Goal: Information Seeking & Learning: Learn about a topic

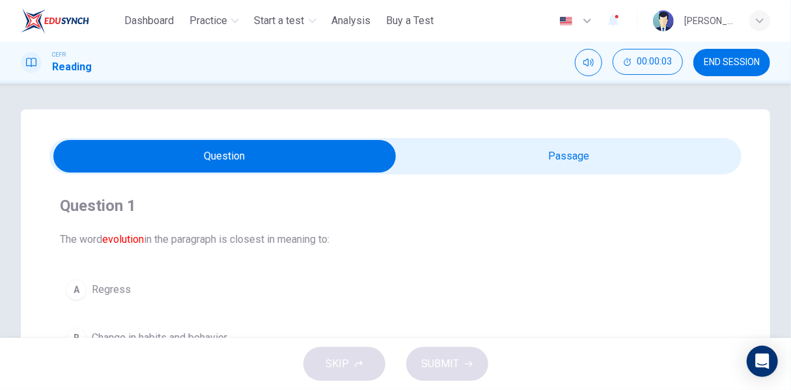
click at [709, 66] on span "END SESSION" at bounding box center [732, 62] width 56 height 10
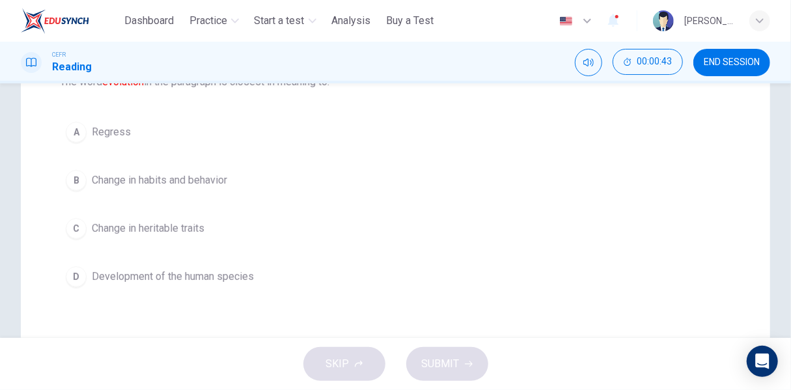
scroll to position [130, 0]
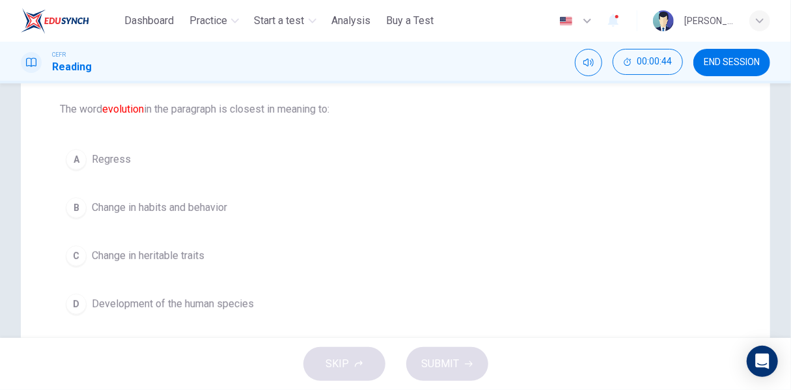
click at [200, 309] on span "Development of the human species" at bounding box center [173, 304] width 162 height 16
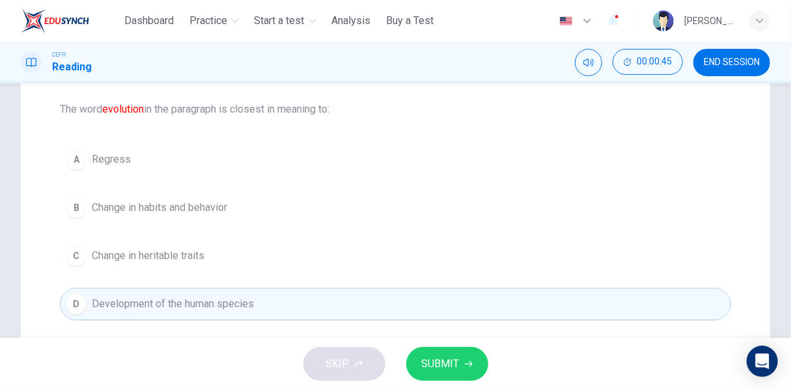
click at [441, 359] on span "SUBMIT" at bounding box center [441, 364] width 38 height 18
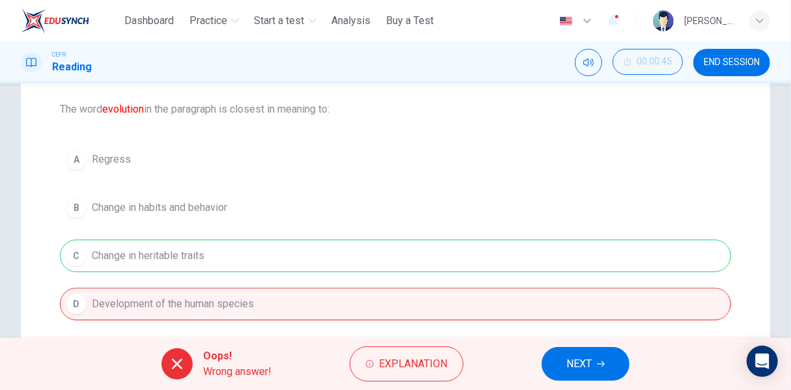
click at [189, 249] on div "A Regress B Change in habits and behavior C Change in heritable traits D Develo…" at bounding box center [395, 231] width 671 height 177
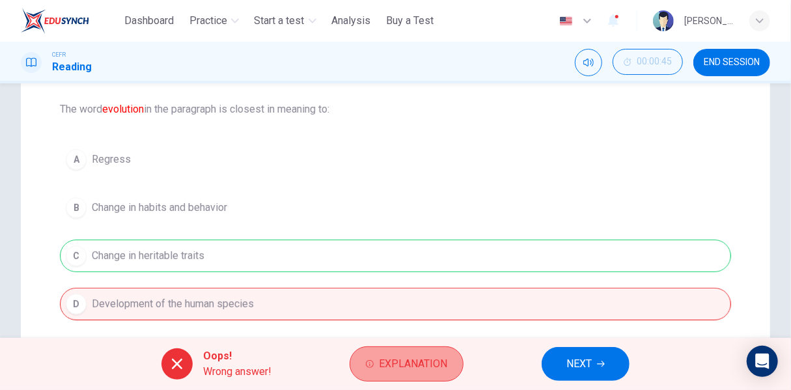
click at [415, 376] on button "Explanation" at bounding box center [407, 363] width 114 height 35
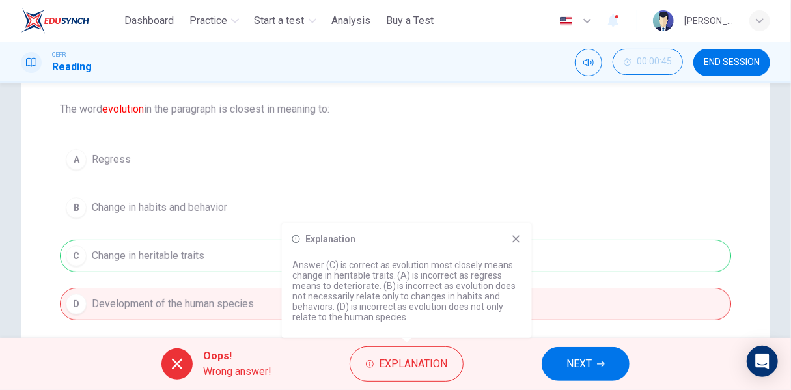
click at [516, 240] on icon at bounding box center [516, 239] width 10 height 10
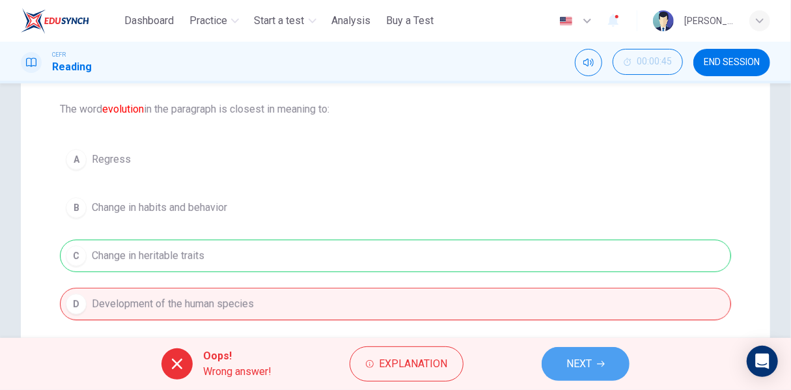
click at [580, 364] on span "NEXT" at bounding box center [578, 364] width 25 height 18
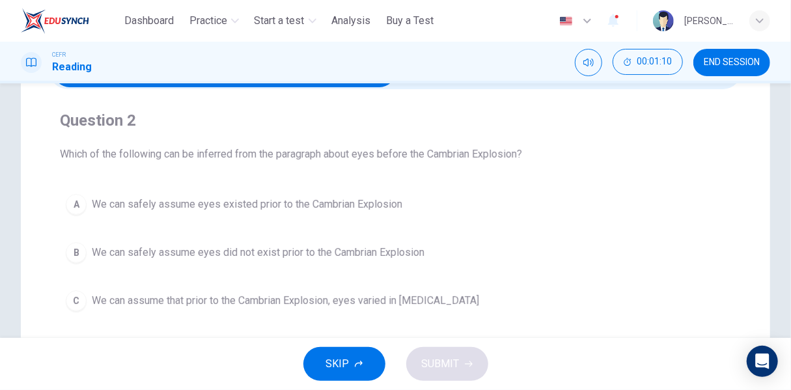
scroll to position [65, 0]
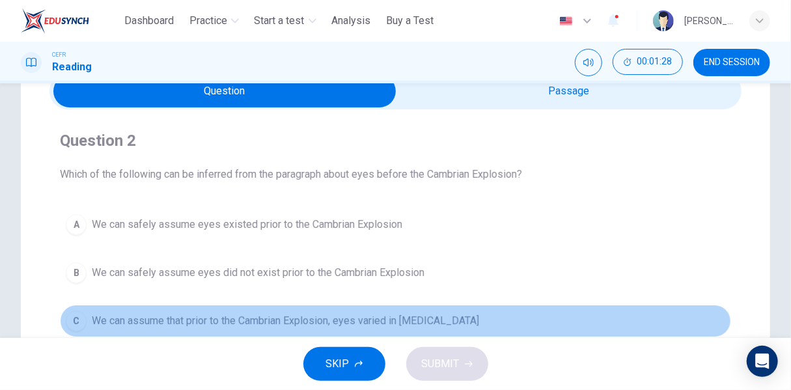
click at [429, 319] on span "We can assume that prior to the Cambrian Explosion, eyes varied in [MEDICAL_DAT…" at bounding box center [285, 321] width 387 height 16
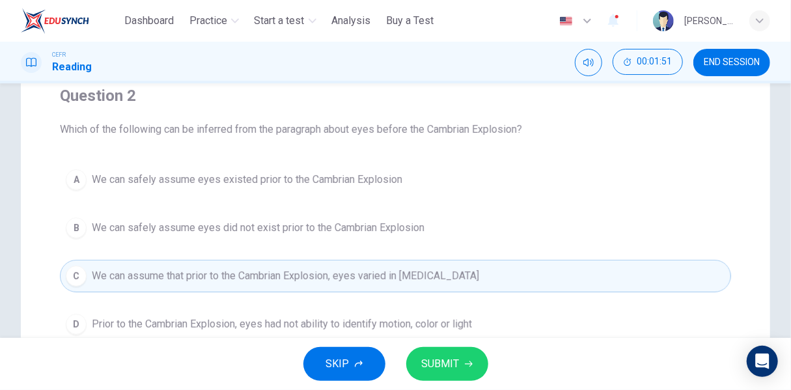
scroll to position [130, 0]
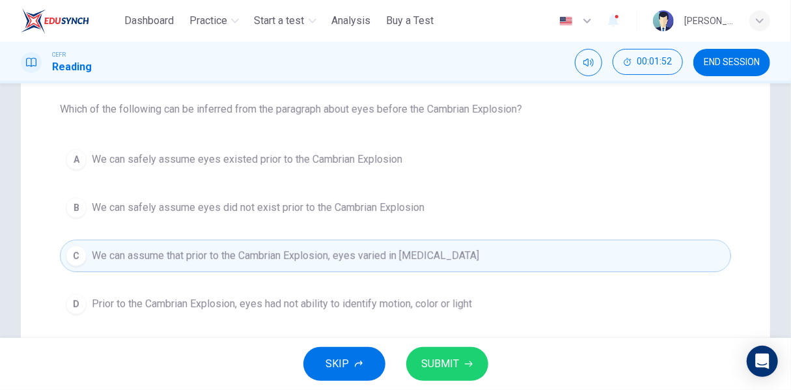
click at [461, 362] on button "SUBMIT" at bounding box center [447, 364] width 82 height 34
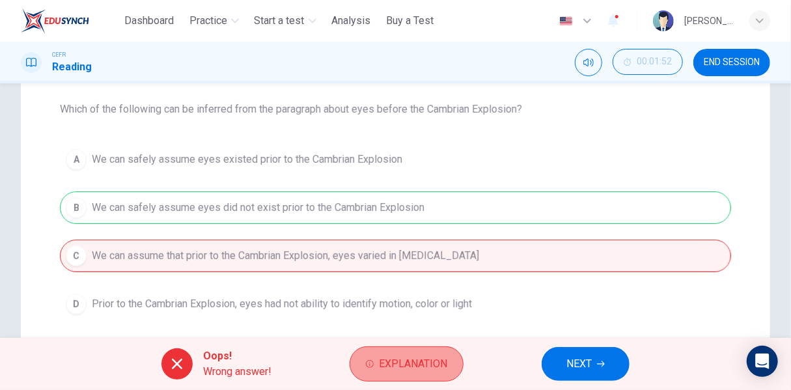
click at [407, 372] on span "Explanation" at bounding box center [413, 364] width 68 height 18
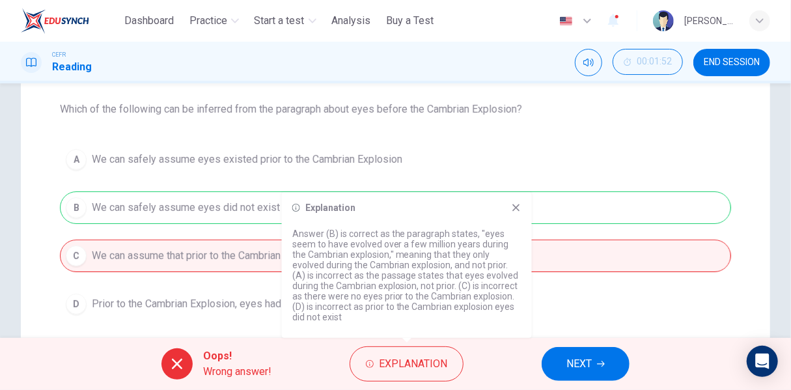
click at [517, 208] on icon at bounding box center [516, 207] width 10 height 10
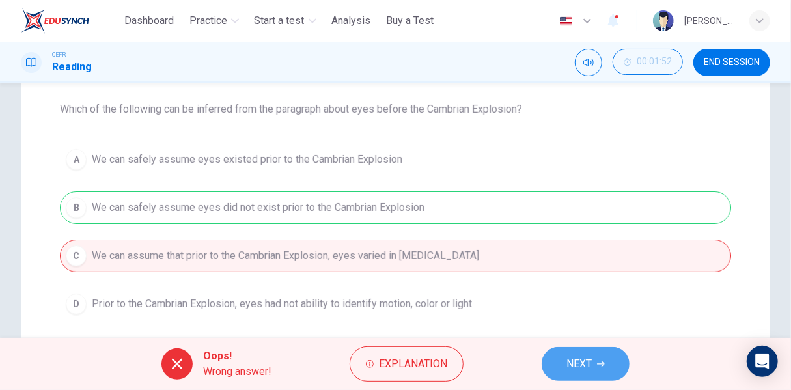
click at [612, 368] on button "NEXT" at bounding box center [586, 364] width 88 height 34
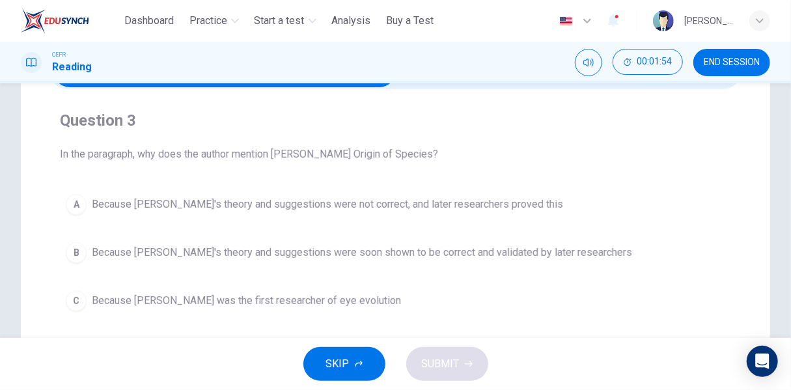
scroll to position [65, 0]
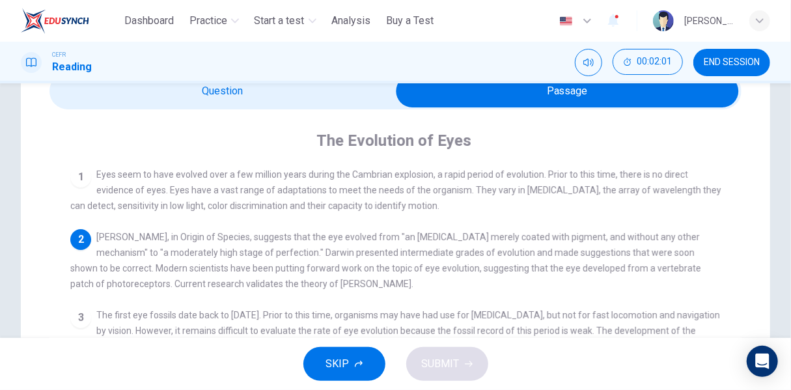
click at [338, 109] on span at bounding box center [395, 91] width 692 height 36
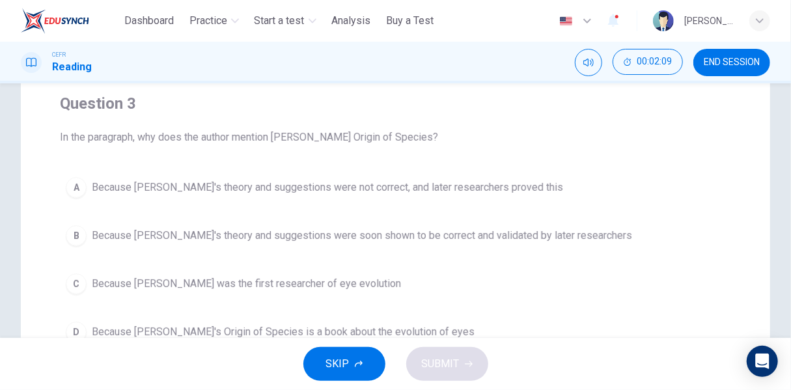
scroll to position [130, 0]
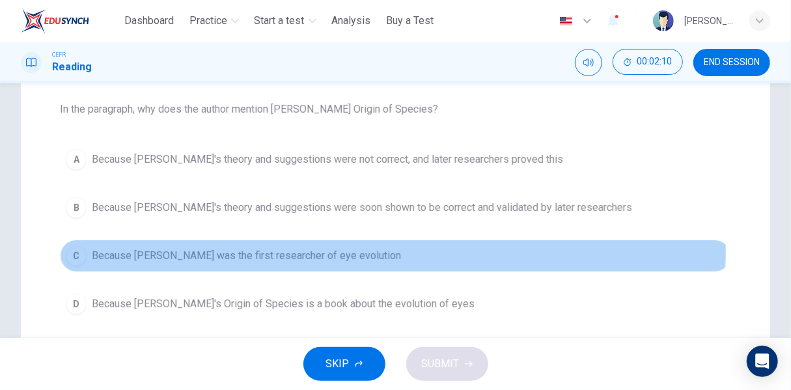
click at [315, 248] on span "Because [PERSON_NAME] was the first researcher of eye evolution" at bounding box center [246, 256] width 309 height 16
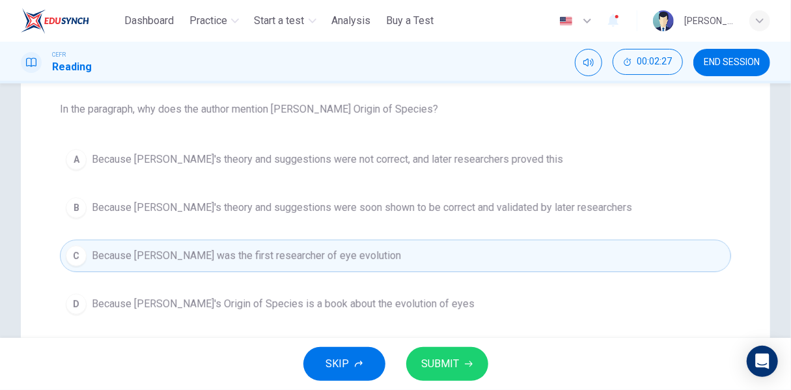
click at [454, 367] on span "SUBMIT" at bounding box center [441, 364] width 38 height 18
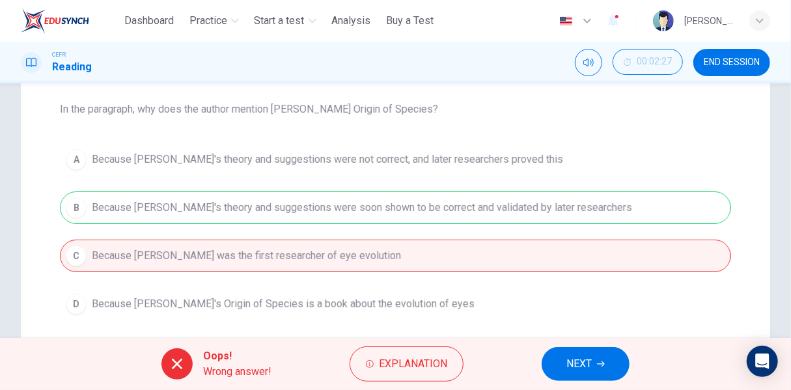
click at [594, 374] on button "NEXT" at bounding box center [586, 364] width 88 height 34
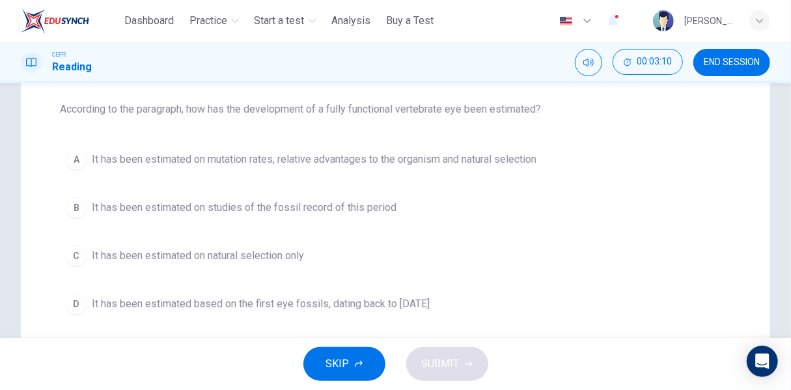
click at [407, 304] on span "It has been estimated based on the first eye fossils, dating back to [DATE]" at bounding box center [261, 304] width 338 height 16
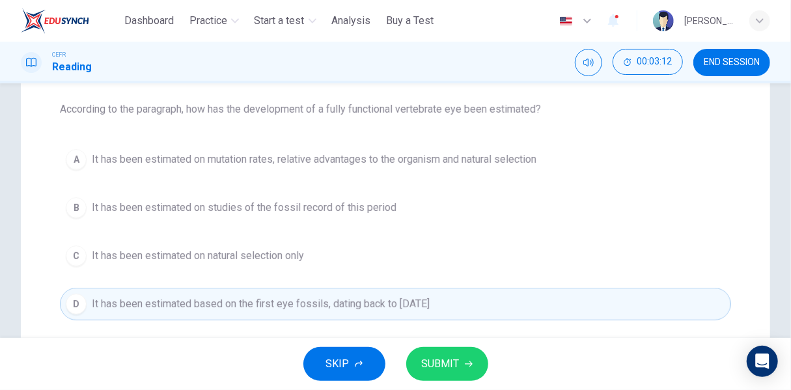
drag, startPoint x: 458, startPoint y: 354, endPoint x: 476, endPoint y: 345, distance: 20.4
click at [458, 353] on button "SUBMIT" at bounding box center [447, 364] width 82 height 34
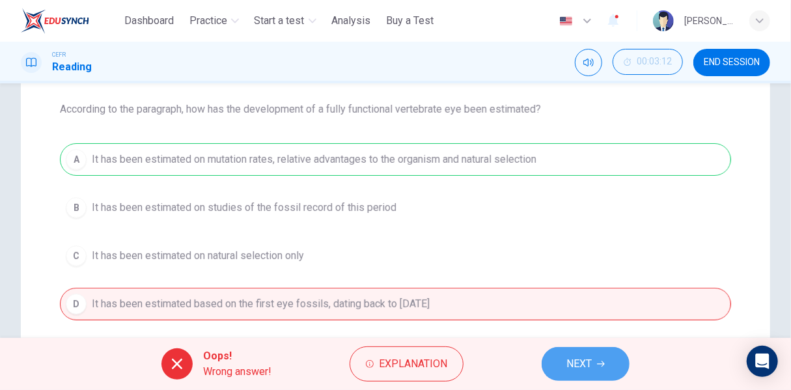
click at [594, 369] on button "NEXT" at bounding box center [586, 364] width 88 height 34
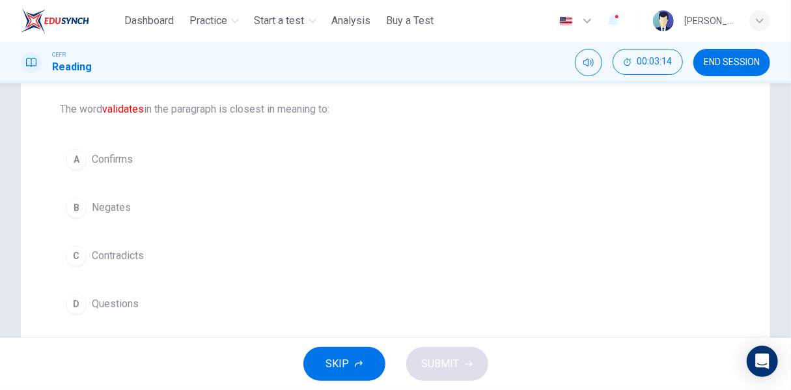
click at [81, 165] on div "A" at bounding box center [76, 159] width 21 height 21
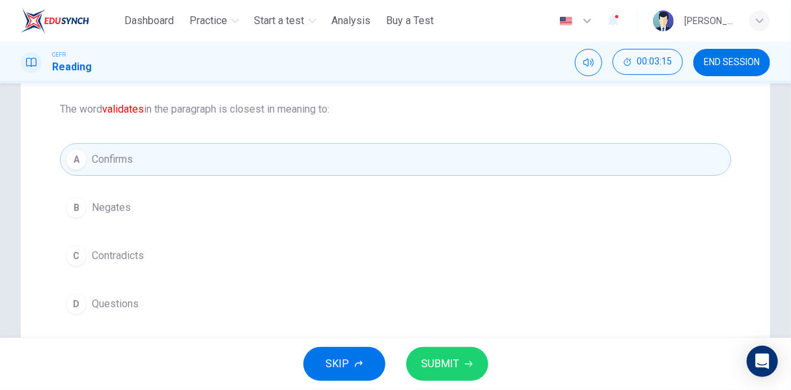
click at [462, 356] on button "SUBMIT" at bounding box center [447, 364] width 82 height 34
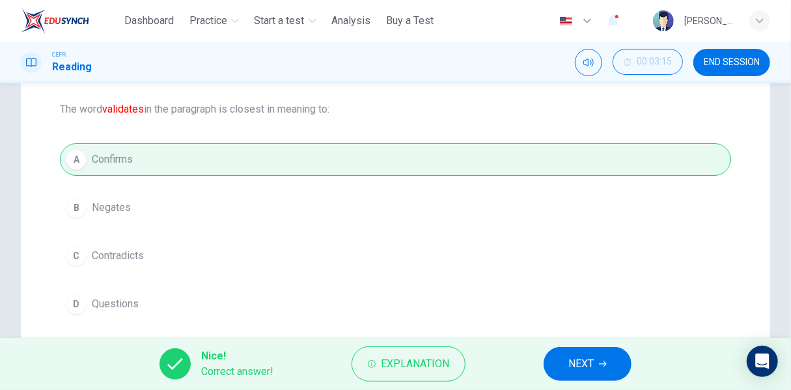
click at [604, 366] on icon "button" at bounding box center [603, 364] width 8 height 8
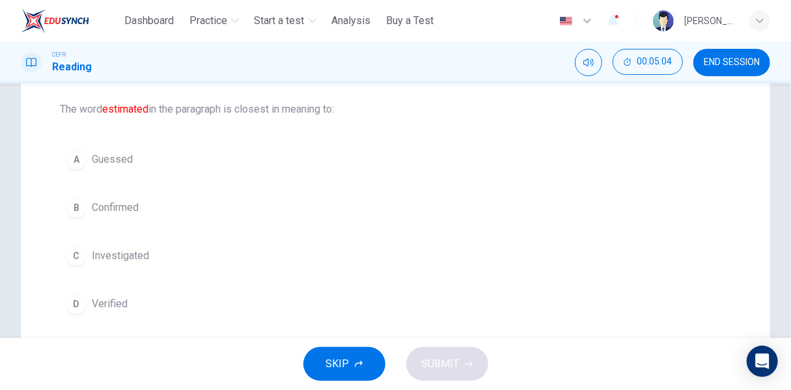
click at [121, 200] on span "Confirmed" at bounding box center [115, 208] width 47 height 16
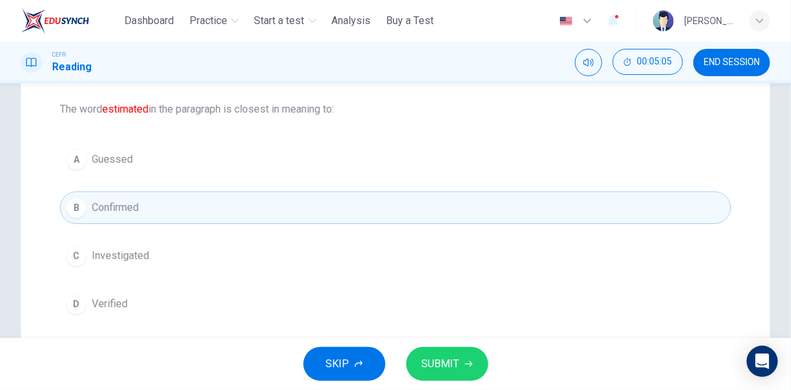
click at [445, 369] on span "SUBMIT" at bounding box center [441, 364] width 38 height 18
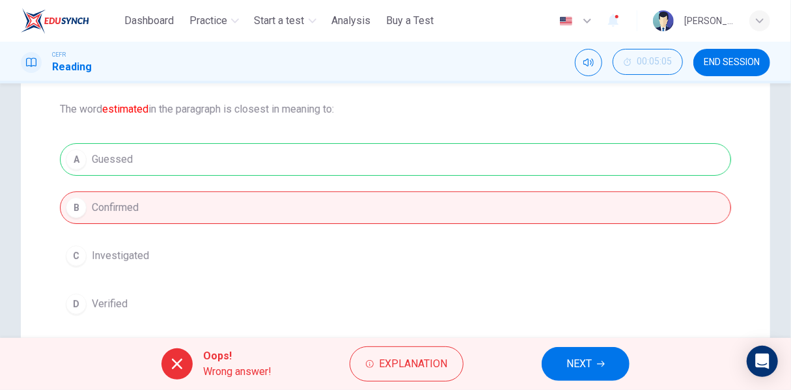
click at [580, 357] on span "NEXT" at bounding box center [578, 364] width 25 height 18
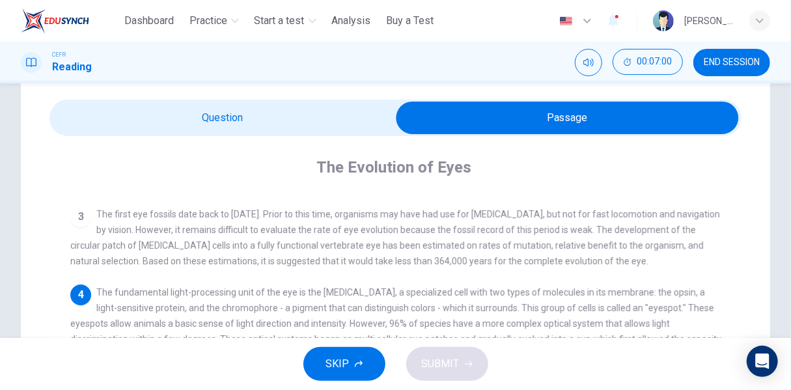
scroll to position [65, 0]
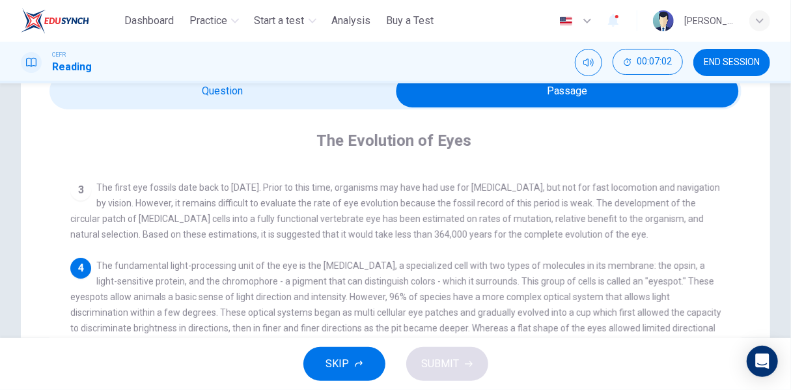
click at [320, 81] on div "CEFR Reading 00:07:02 END SESSION" at bounding box center [395, 63] width 791 height 42
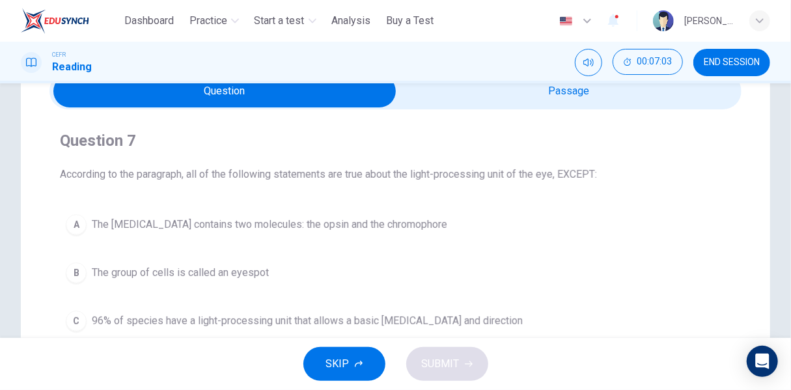
scroll to position [260, 0]
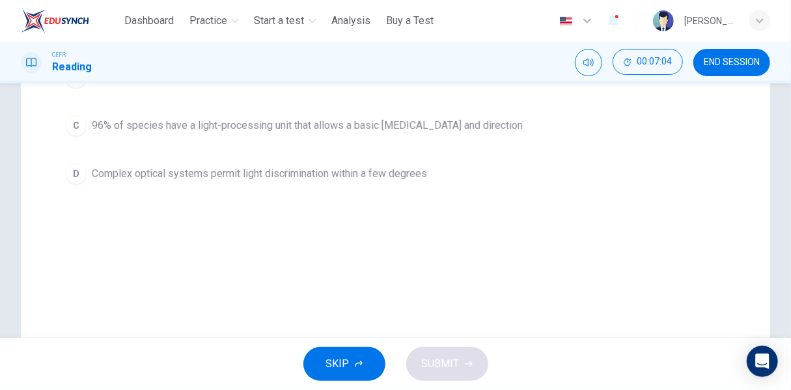
click at [103, 169] on span "Complex optical systems permit light discrimination within a few degrees" at bounding box center [259, 174] width 335 height 16
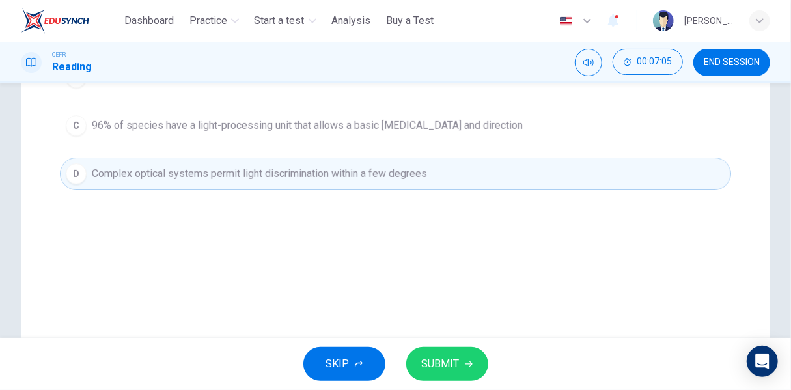
click at [426, 363] on span "SUBMIT" at bounding box center [441, 364] width 38 height 18
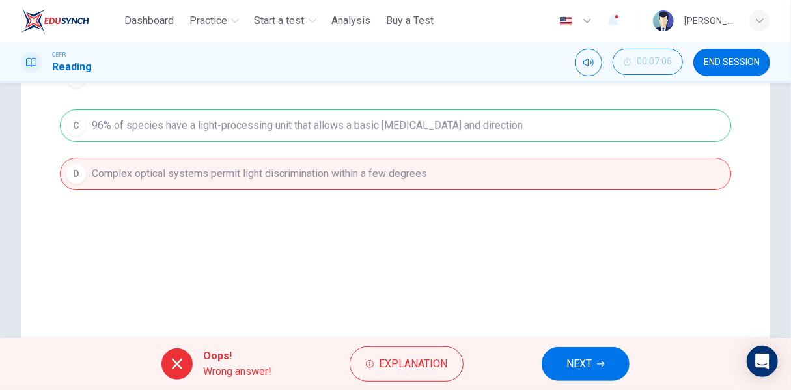
scroll to position [130, 0]
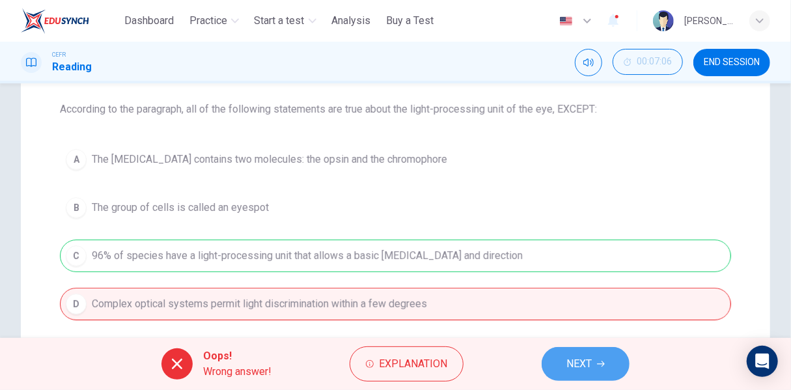
click at [581, 353] on button "NEXT" at bounding box center [586, 364] width 88 height 34
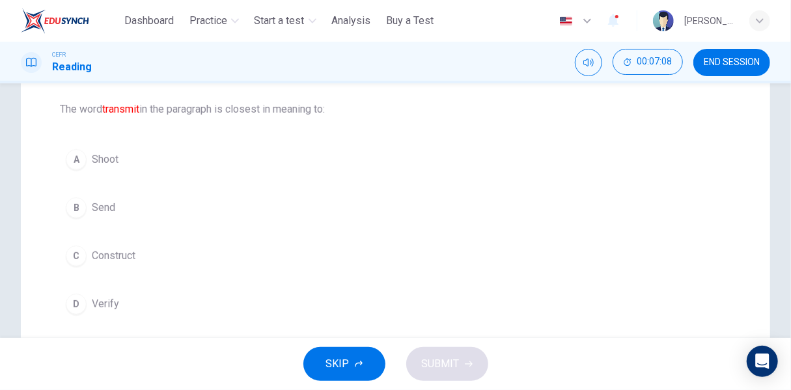
click at [112, 212] on span "Send" at bounding box center [103, 208] width 23 height 16
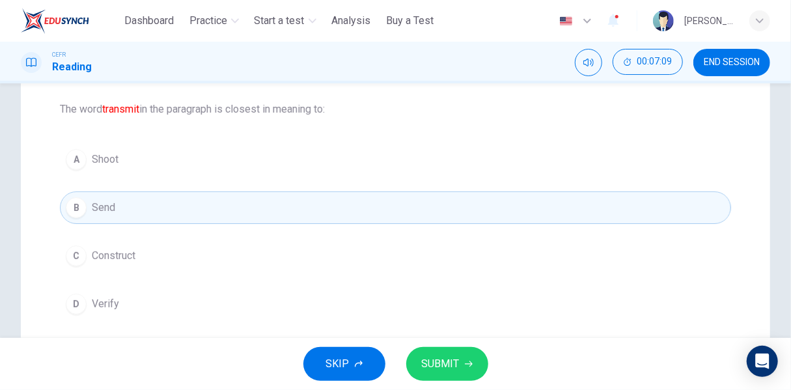
click at [437, 363] on span "SUBMIT" at bounding box center [441, 364] width 38 height 18
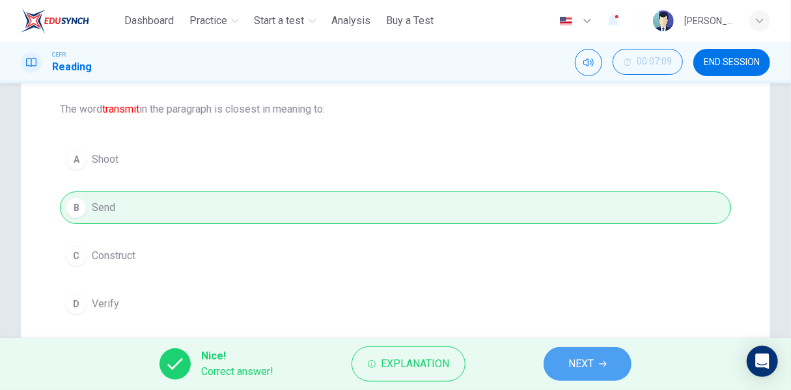
click at [567, 361] on button "NEXT" at bounding box center [588, 364] width 88 height 34
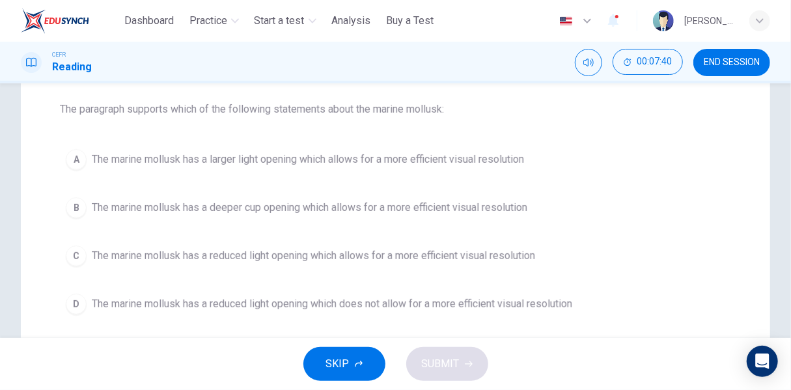
click at [563, 307] on span "The marine mollusk has a reduced light opening which does not allow for a more …" at bounding box center [332, 304] width 480 height 16
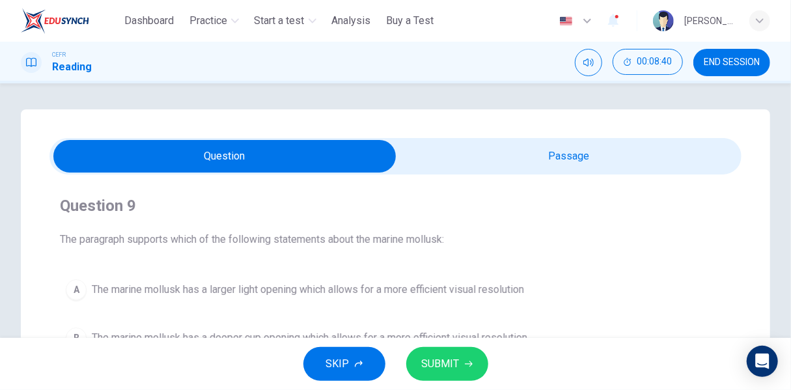
scroll to position [195, 0]
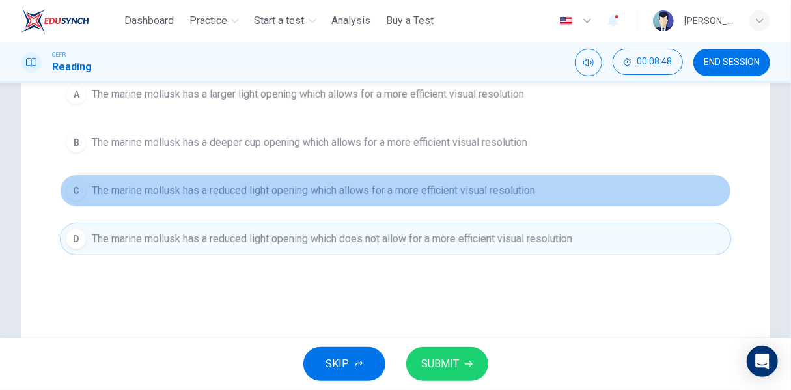
click at [535, 185] on span "The marine mollusk has a reduced light opening which allows for a more efficien…" at bounding box center [313, 191] width 443 height 16
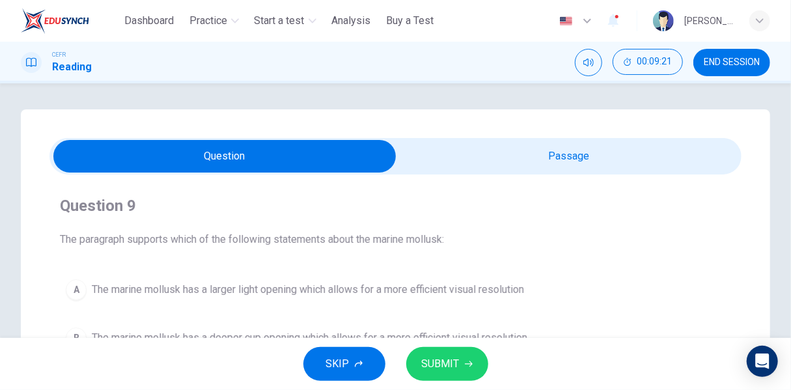
scroll to position [320, 0]
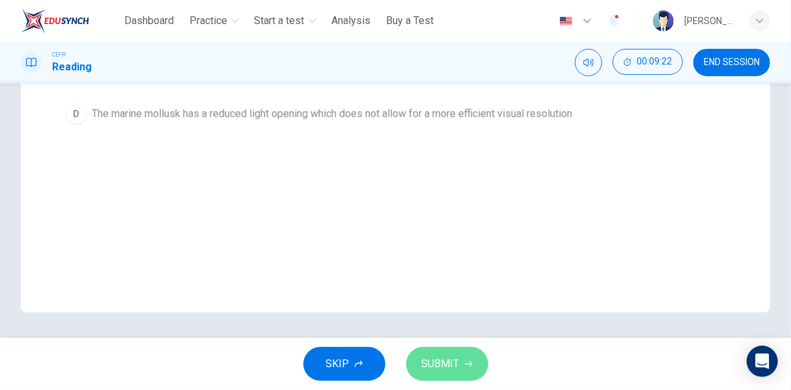
click at [436, 363] on span "SUBMIT" at bounding box center [441, 364] width 38 height 18
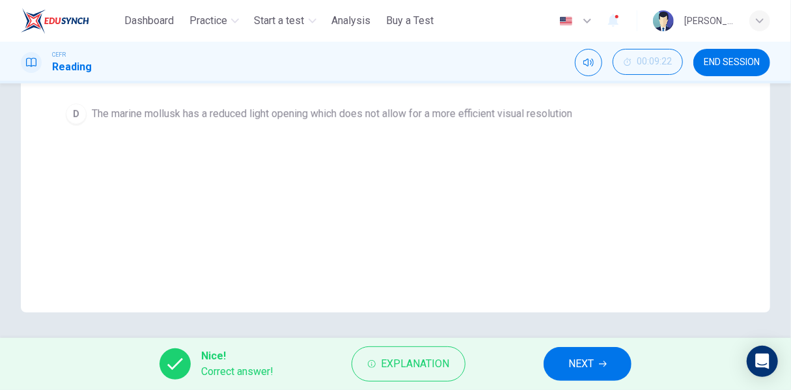
click at [583, 373] on span "NEXT" at bounding box center [580, 364] width 25 height 18
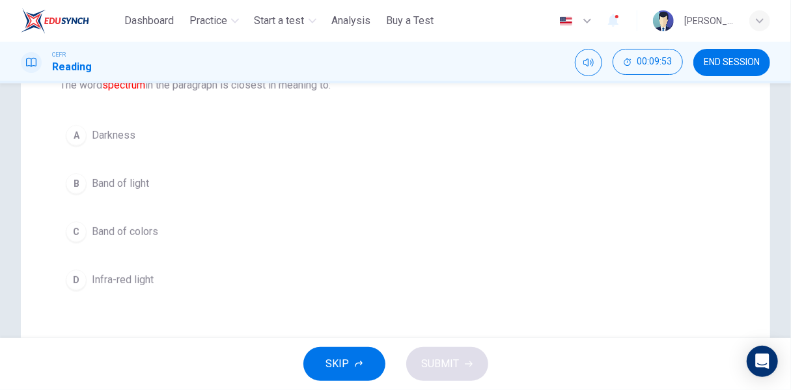
scroll to position [130, 0]
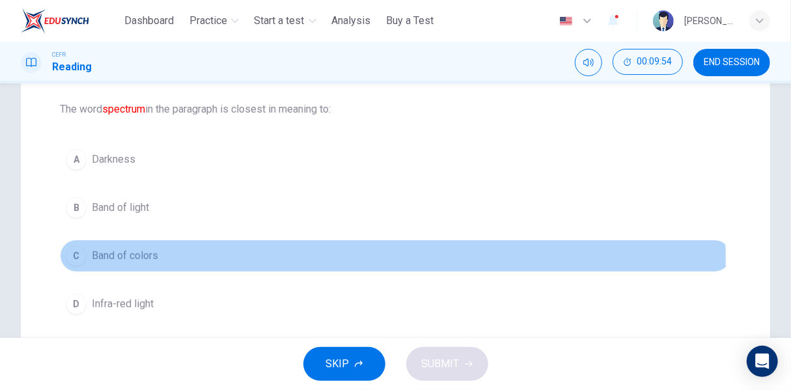
click at [138, 261] on span "Band of colors" at bounding box center [125, 256] width 66 height 16
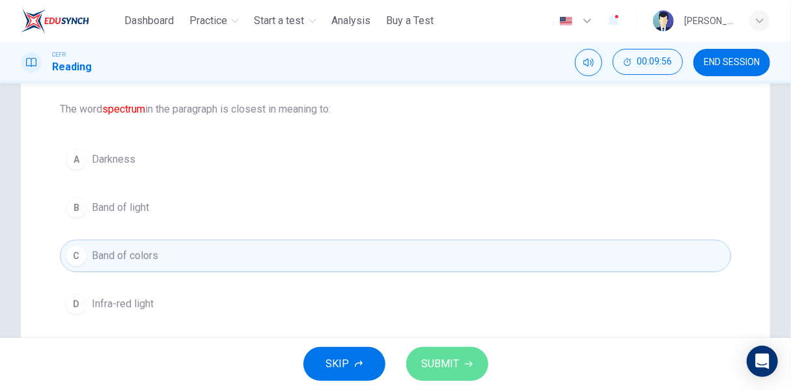
click at [454, 372] on span "SUBMIT" at bounding box center [441, 364] width 38 height 18
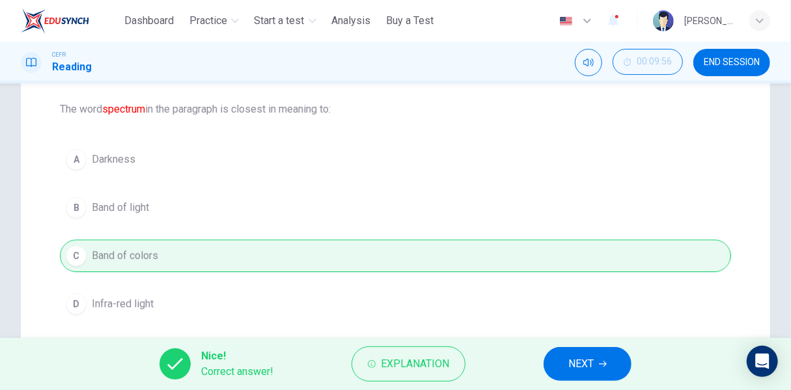
click at [598, 366] on button "NEXT" at bounding box center [588, 364] width 88 height 34
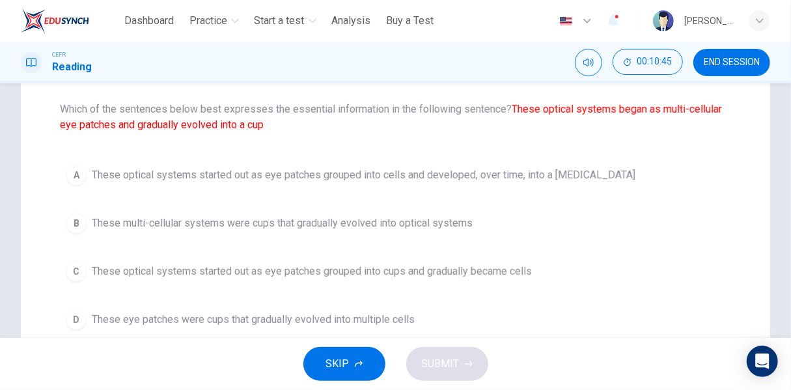
click at [413, 225] on span "These multi-cellular systems were cups that gradually evolved into optical syst…" at bounding box center [282, 223] width 381 height 16
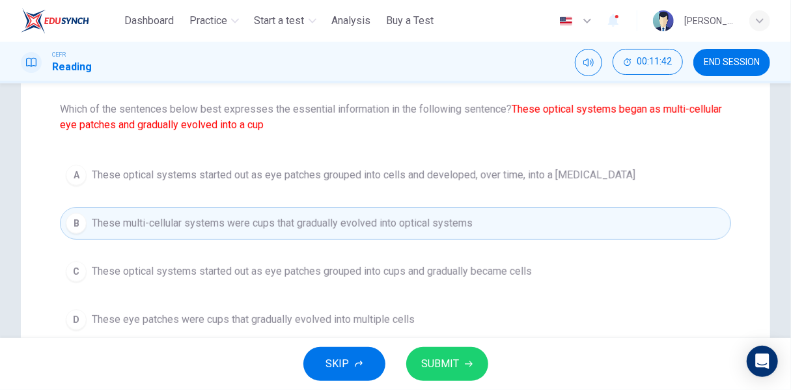
click at [497, 277] on span "These optical systems started out as eye patches grouped into cups and graduall…" at bounding box center [312, 272] width 440 height 16
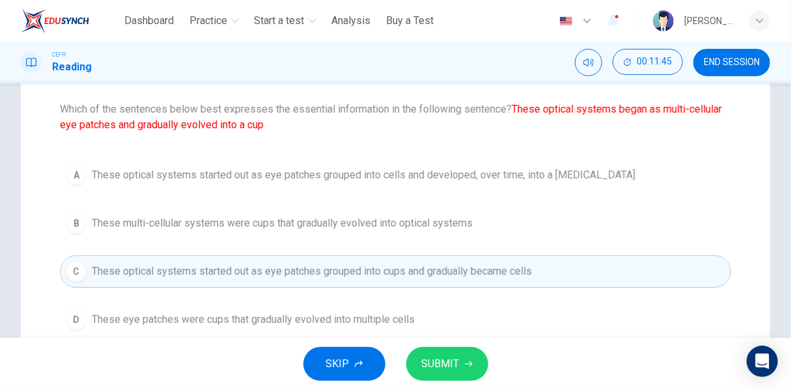
click at [457, 367] on span "SUBMIT" at bounding box center [441, 364] width 38 height 18
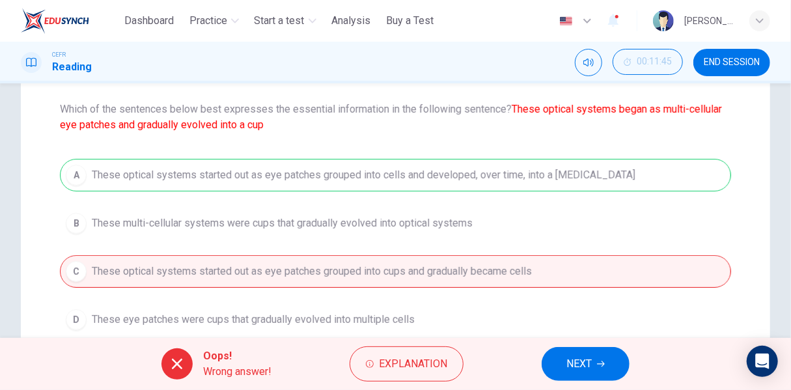
click at [573, 368] on span "NEXT" at bounding box center [578, 364] width 25 height 18
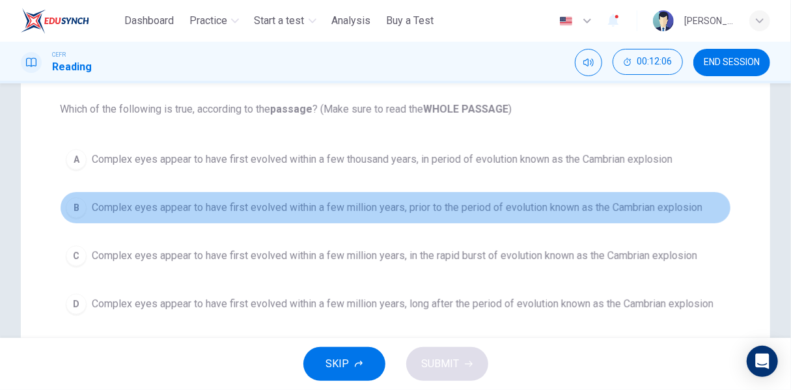
click at [670, 197] on button "[MEDICAL_DATA] eyes appear to have first evolved within a few million years, pr…" at bounding box center [395, 207] width 671 height 33
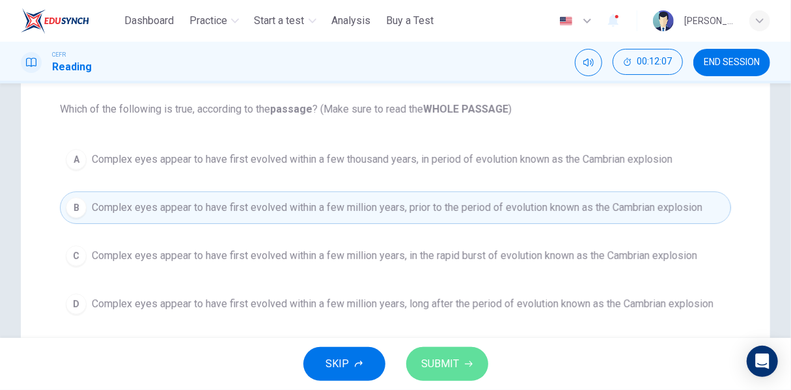
click at [457, 366] on span "SUBMIT" at bounding box center [441, 364] width 38 height 18
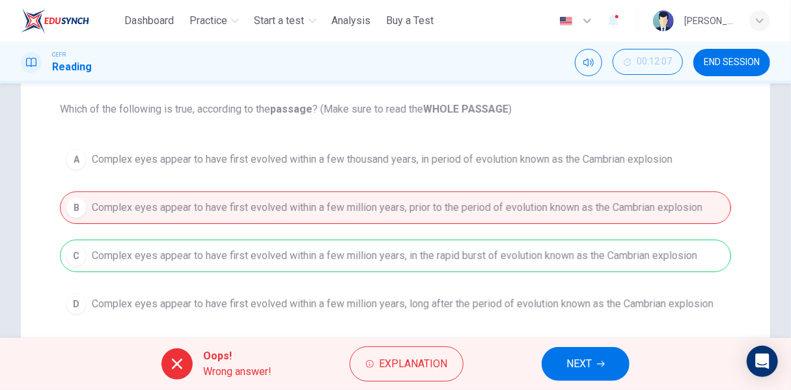
click at [613, 357] on button "NEXT" at bounding box center [586, 364] width 88 height 34
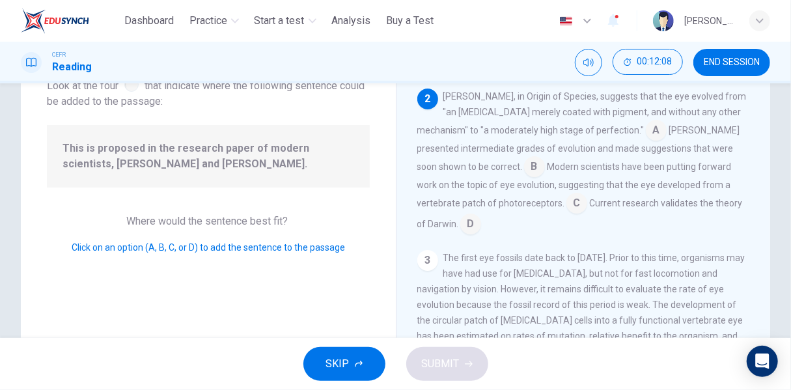
scroll to position [65, 0]
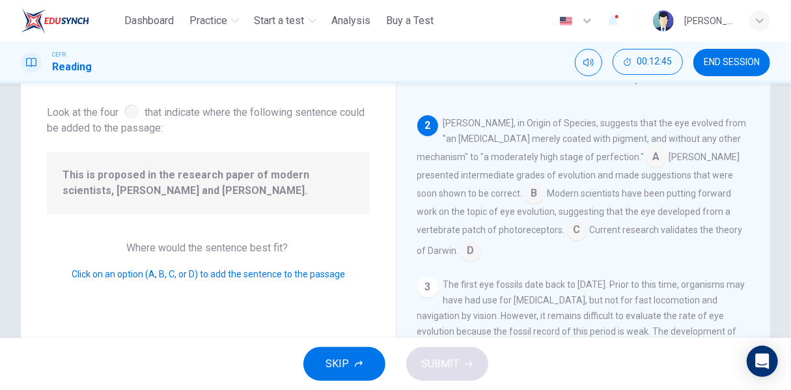
click at [566, 221] on input at bounding box center [576, 231] width 21 height 21
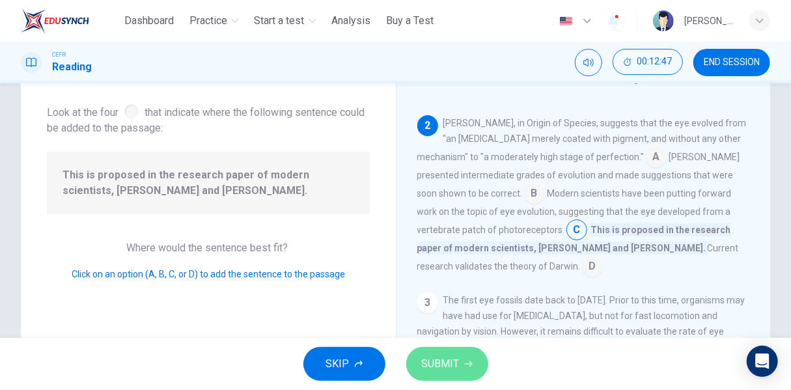
click at [430, 363] on span "SUBMIT" at bounding box center [441, 364] width 38 height 18
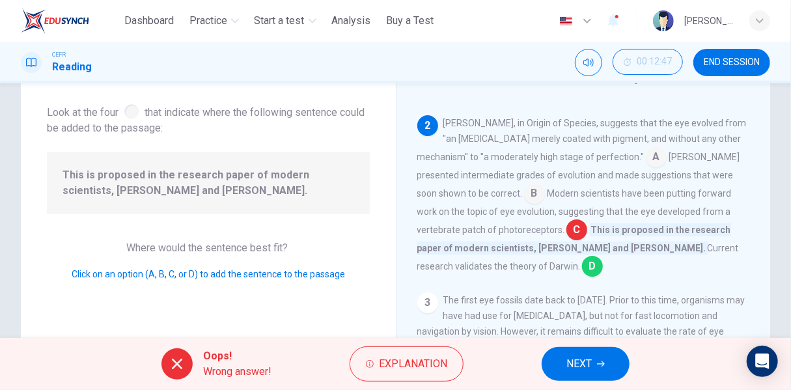
click at [568, 363] on span "NEXT" at bounding box center [578, 364] width 25 height 18
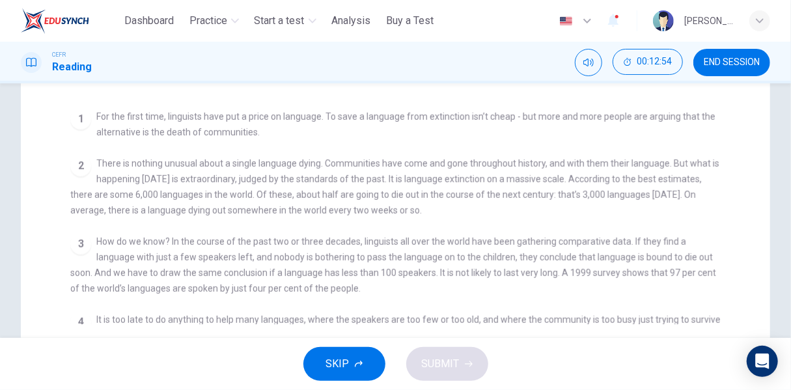
scroll to position [325, 0]
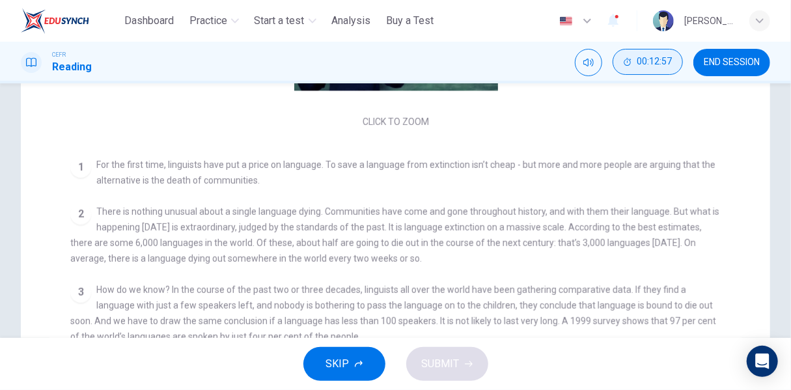
click at [647, 64] on span "00:12:57" at bounding box center [654, 62] width 35 height 10
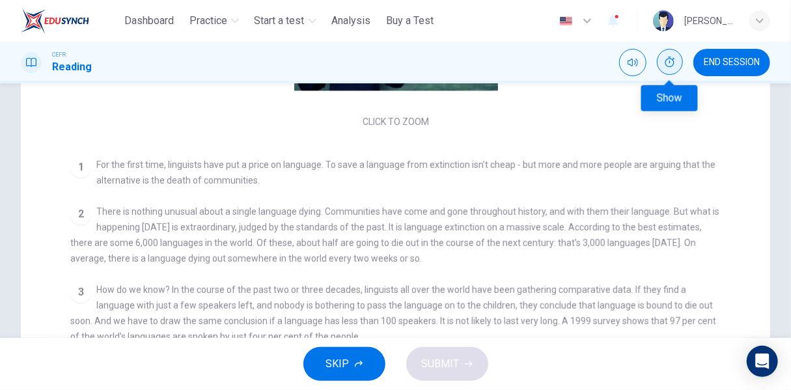
click at [670, 66] on icon "Show" at bounding box center [670, 62] width 10 height 10
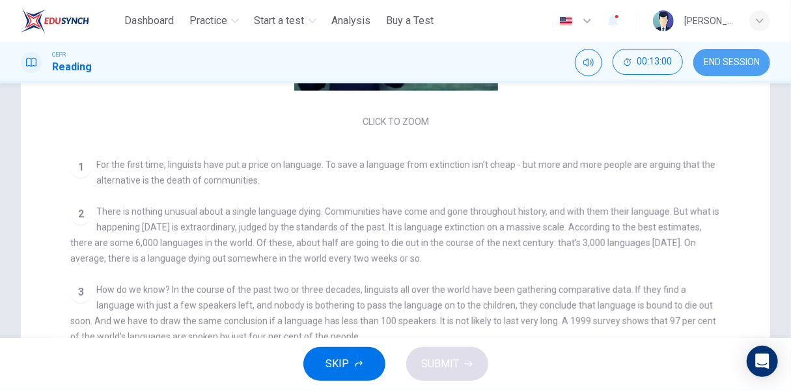
click at [720, 66] on span "END SESSION" at bounding box center [732, 62] width 56 height 10
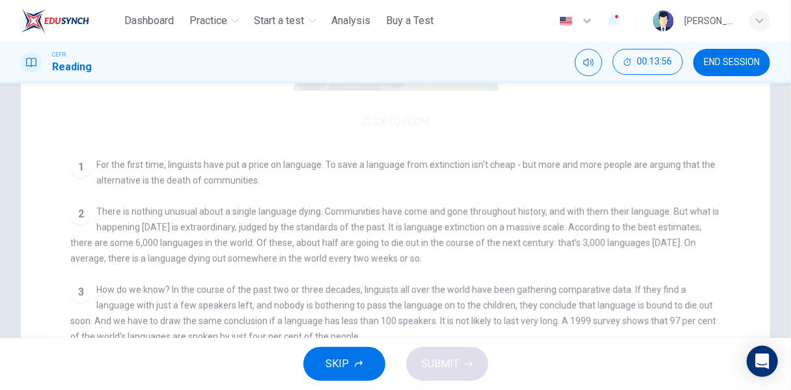
click at [226, 131] on div "Click to Zoom" at bounding box center [395, 18] width 651 height 225
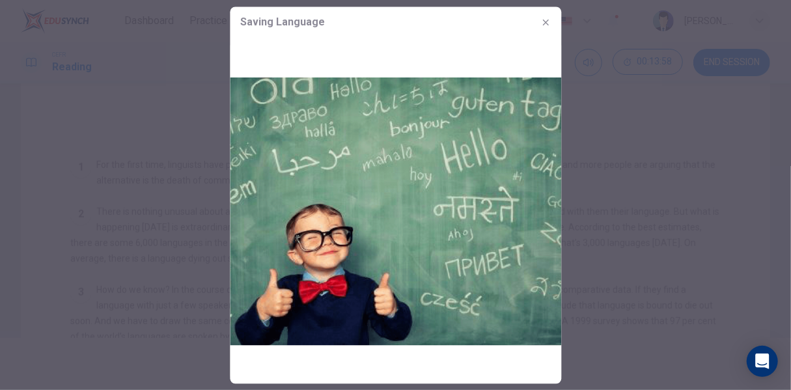
scroll to position [0, 0]
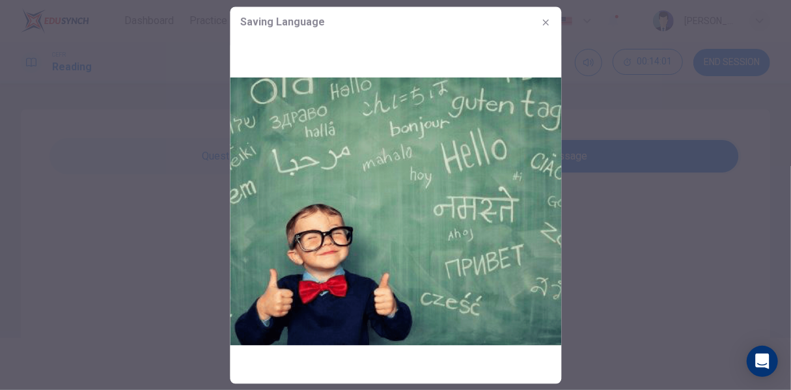
click at [600, 204] on div at bounding box center [395, 195] width 791 height 390
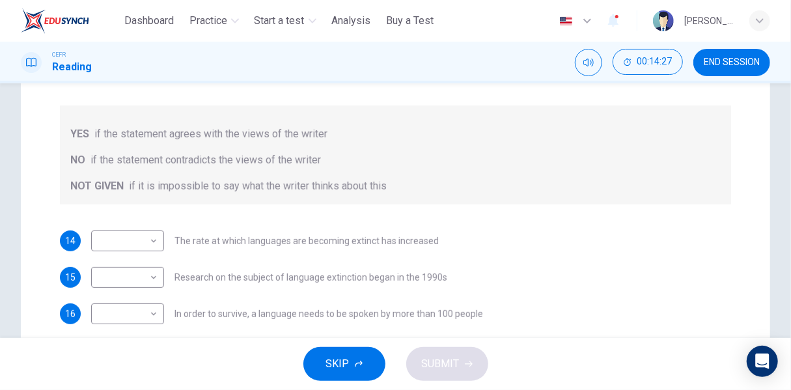
scroll to position [260, 0]
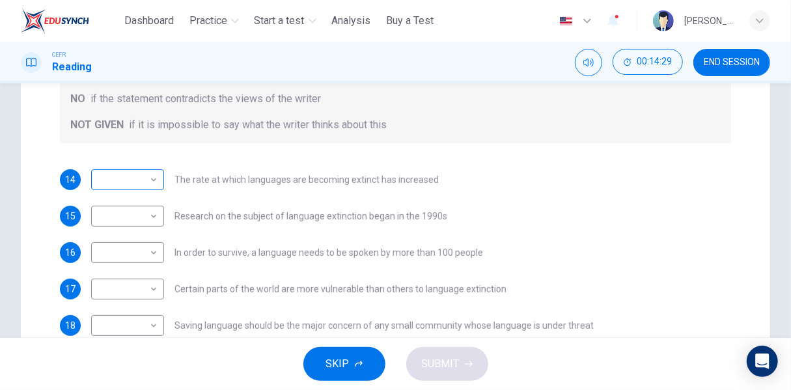
click at [124, 183] on body "This site uses cookies, as explained in our Privacy Policy . If you agree to th…" at bounding box center [395, 195] width 791 height 390
click at [130, 202] on li "YES" at bounding box center [127, 200] width 73 height 21
type input "***"
click at [142, 221] on body "This site uses cookies, as explained in our Privacy Policy . If you agree to th…" at bounding box center [395, 195] width 791 height 390
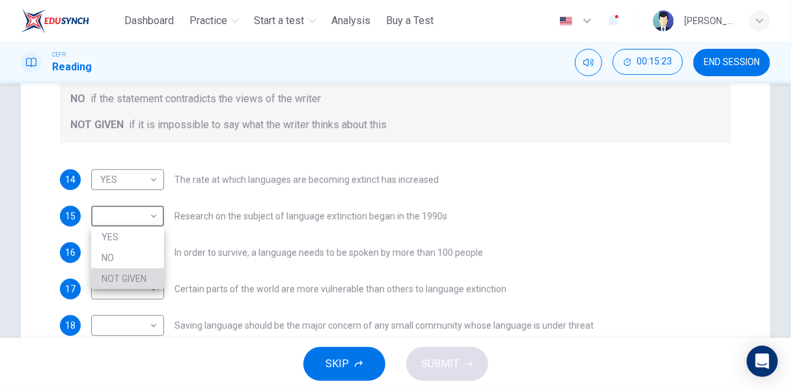
click at [143, 277] on li "NOT GIVEN" at bounding box center [127, 278] width 73 height 21
type input "*********"
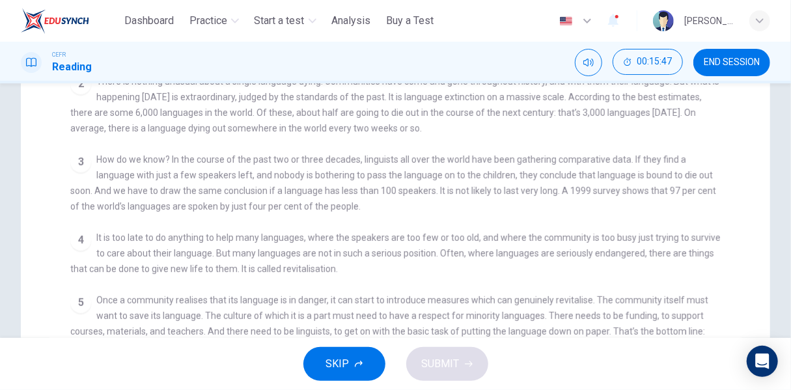
scroll to position [0, 0]
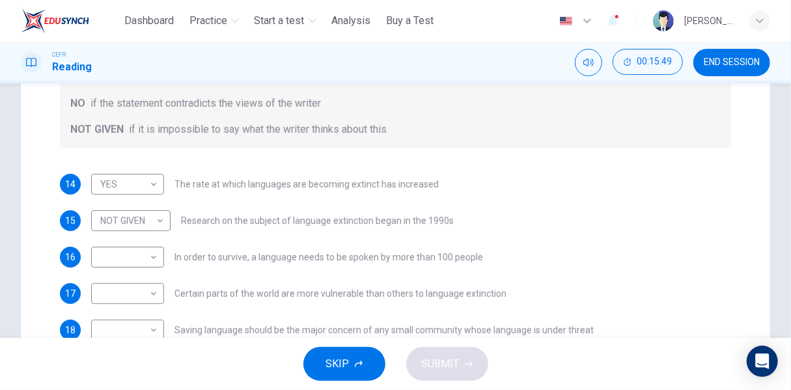
scroll to position [325, 0]
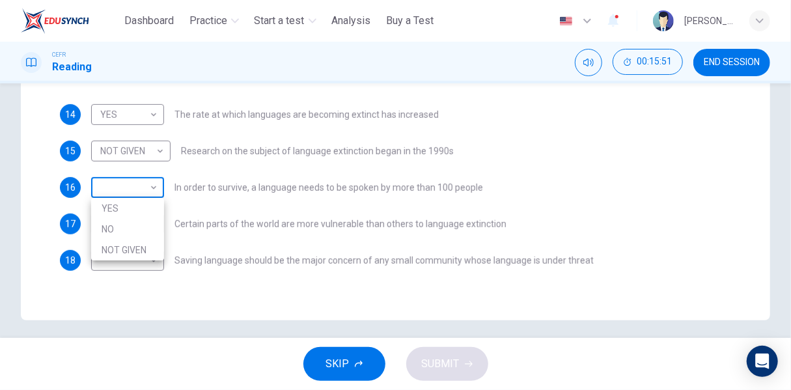
click at [134, 193] on body "This site uses cookies, as explained in our Privacy Policy . If you agree to th…" at bounding box center [395, 195] width 791 height 390
click at [139, 208] on li "YES" at bounding box center [127, 208] width 73 height 21
type input "***"
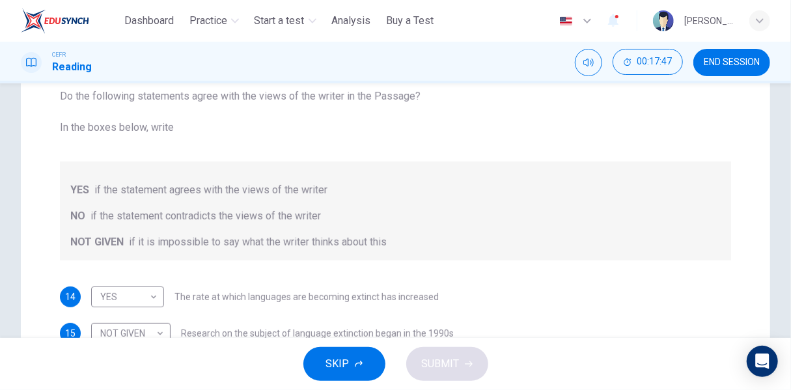
scroll to position [333, 0]
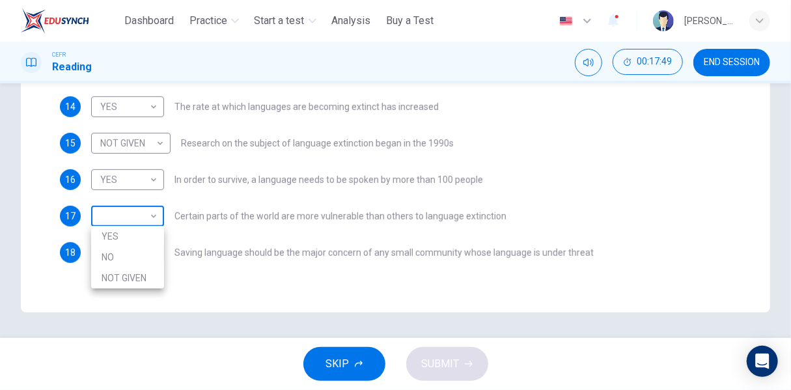
click at [138, 217] on body "This site uses cookies, as explained in our Privacy Policy . If you agree to th…" at bounding box center [395, 195] width 791 height 390
click at [143, 258] on li "NO" at bounding box center [127, 257] width 73 height 21
type input "**"
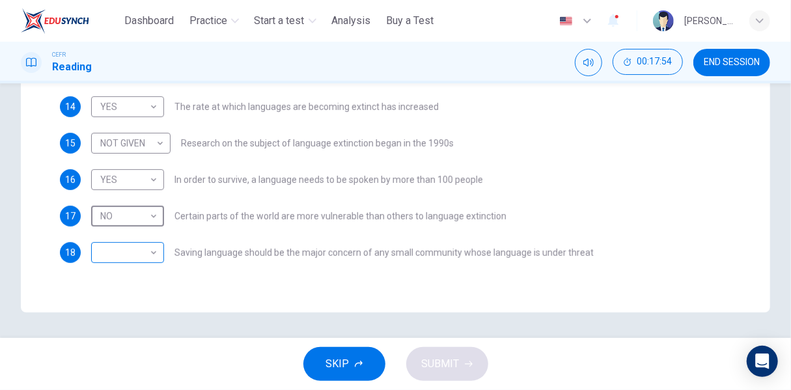
click at [135, 254] on body "This site uses cookies, as explained in our Privacy Policy . If you agree to th…" at bounding box center [395, 195] width 791 height 390
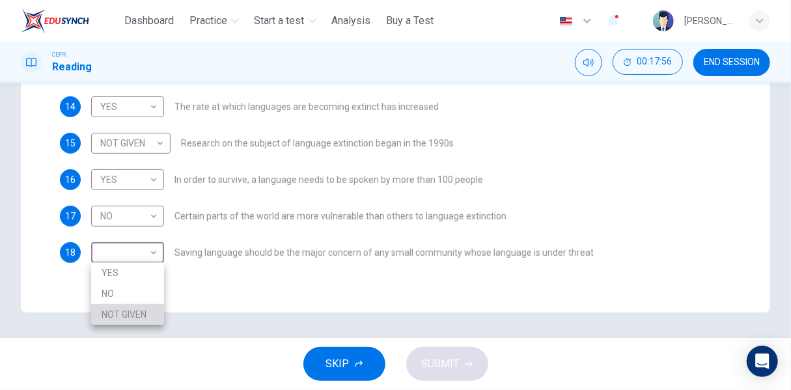
click at [127, 316] on li "NOT GIVEN" at bounding box center [127, 314] width 73 height 21
type input "*********"
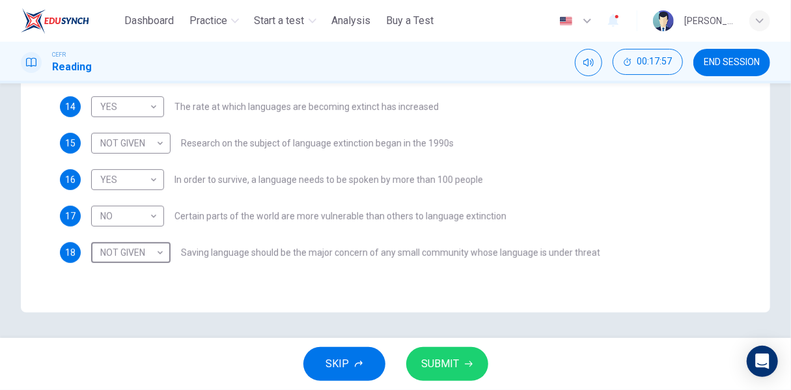
click at [453, 366] on span "SUBMIT" at bounding box center [441, 364] width 38 height 18
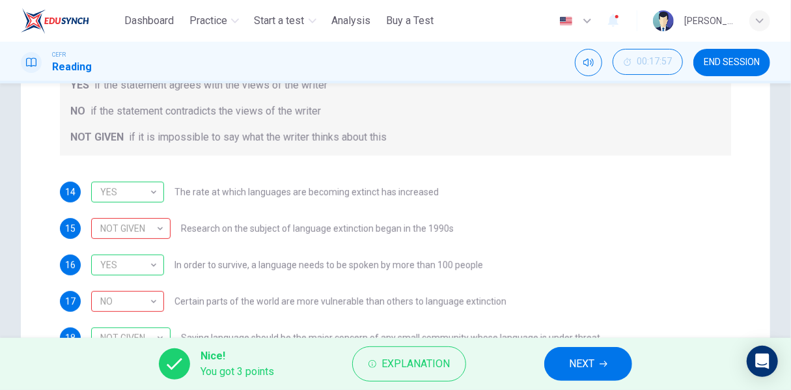
scroll to position [268, 0]
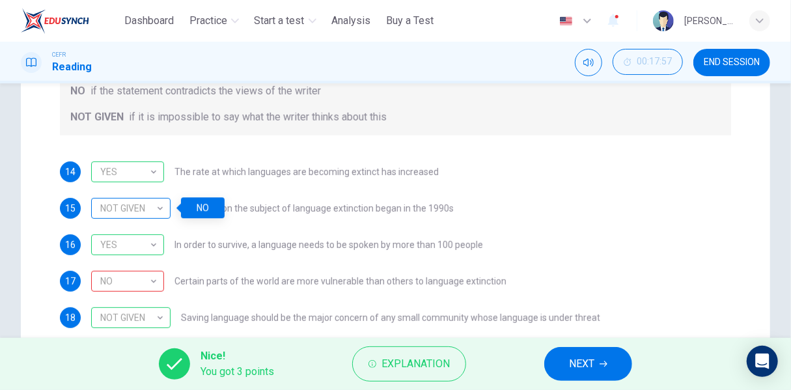
click at [151, 208] on div "NOT GIVEN" at bounding box center [128, 208] width 75 height 37
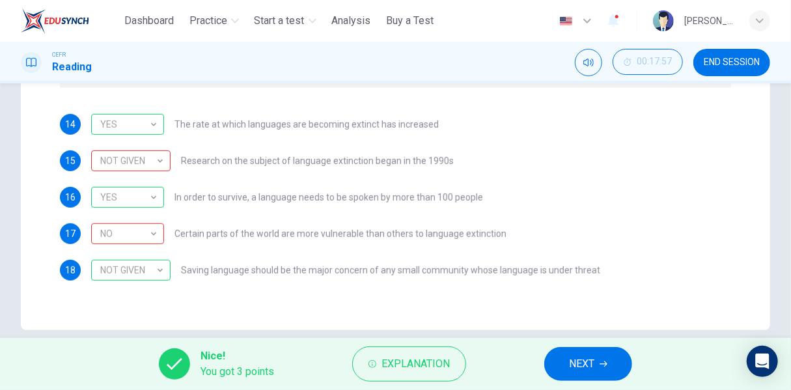
scroll to position [333, 0]
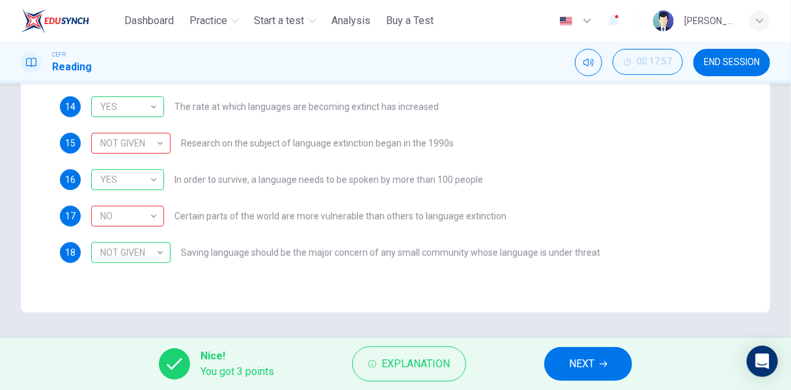
click at [601, 365] on icon "button" at bounding box center [603, 364] width 8 height 8
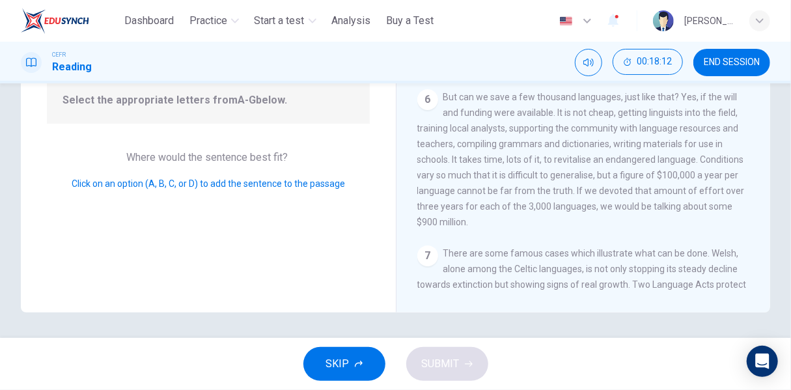
scroll to position [250, 0]
click at [428, 266] on div "7" at bounding box center [427, 255] width 21 height 21
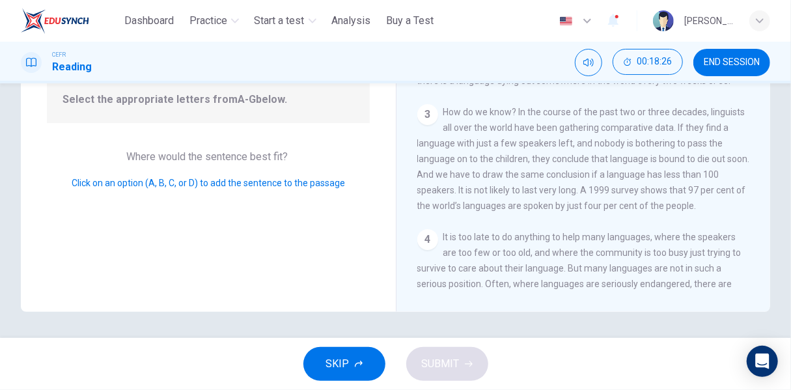
click at [245, 150] on span "Where would the sentence best fit?" at bounding box center [208, 156] width 164 height 12
click at [167, 178] on span "Click on an option (A, B, C, or D) to add the sentence to the passage" at bounding box center [208, 183] width 273 height 10
click at [197, 242] on div "Question 19 Look at the four that indicate where the following sentence could b…" at bounding box center [208, 85] width 375 height 452
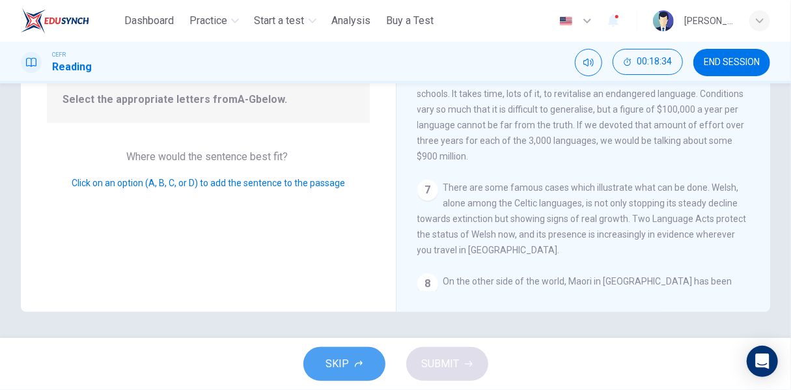
drag, startPoint x: 328, startPoint y: 366, endPoint x: 387, endPoint y: 321, distance: 74.7
click at [329, 366] on span "SKIP" at bounding box center [337, 364] width 23 height 18
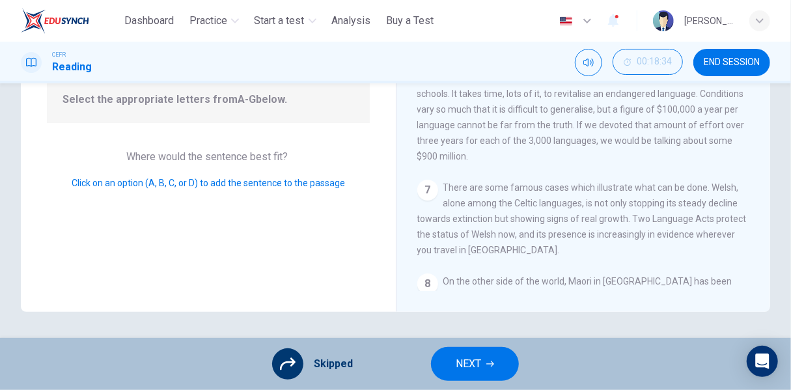
click at [454, 369] on button "NEXT" at bounding box center [475, 364] width 88 height 34
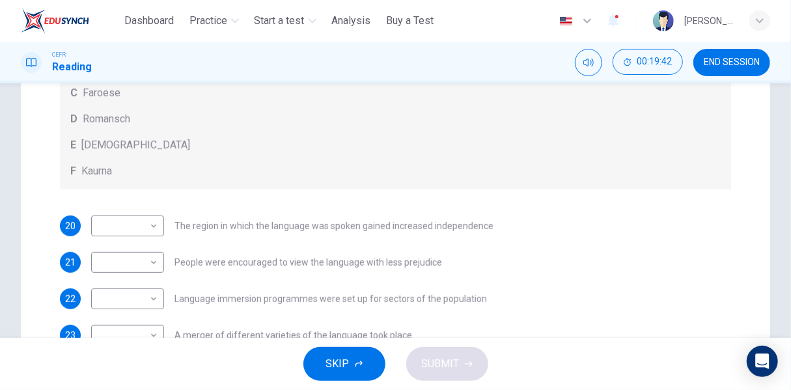
scroll to position [325, 0]
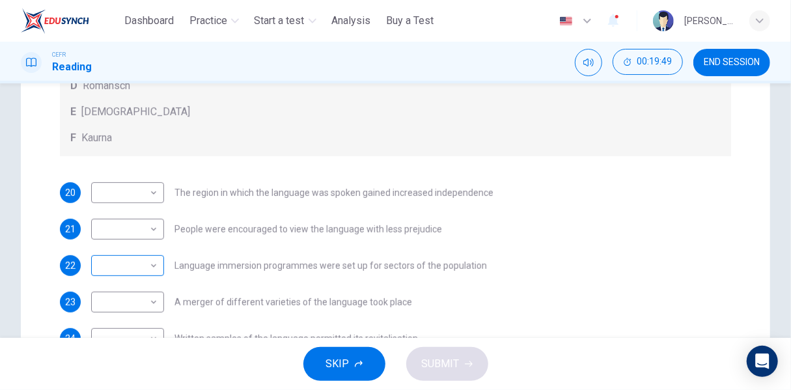
click at [139, 260] on body "This site uses cookies, as explained in our Privacy Policy . If you agree to th…" at bounding box center [395, 195] width 791 height 390
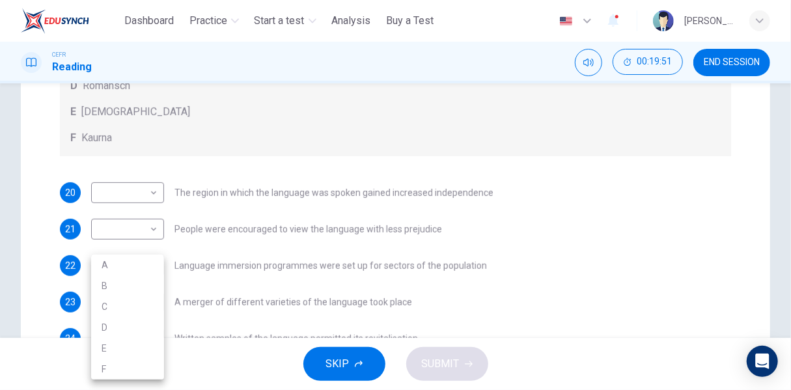
click at [601, 265] on div at bounding box center [395, 195] width 791 height 390
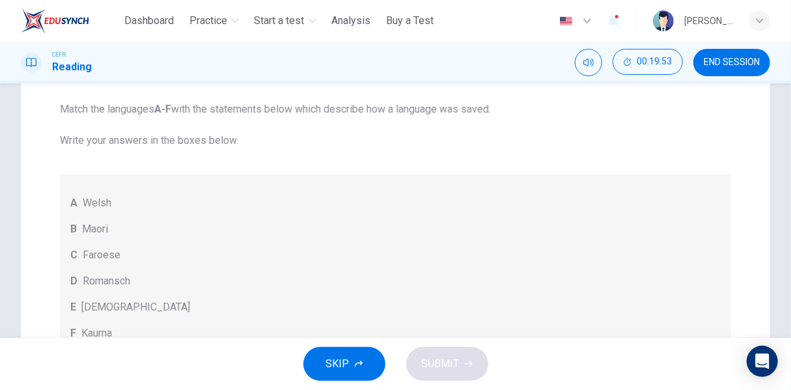
scroll to position [391, 0]
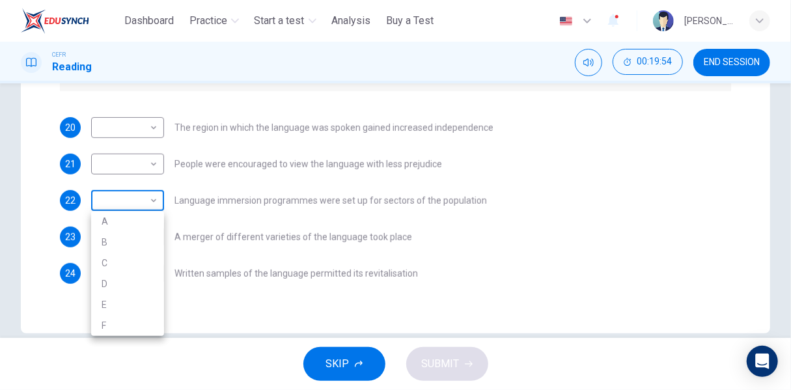
click at [155, 197] on body "This site uses cookies, as explained in our Privacy Policy . If you agree to th…" at bounding box center [395, 195] width 791 height 390
click at [133, 238] on li "B" at bounding box center [127, 242] width 73 height 21
type input "*"
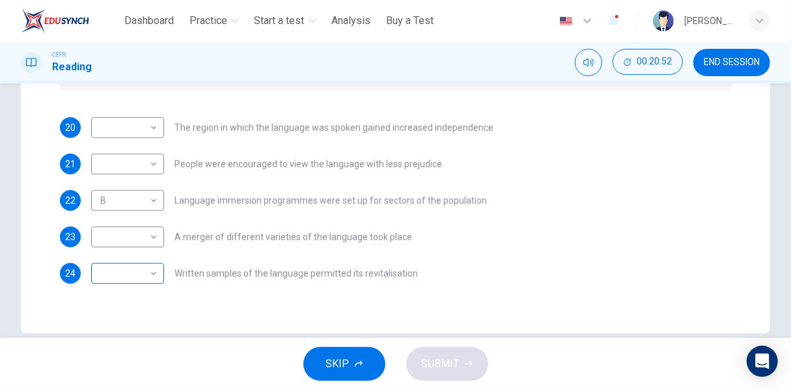
click at [112, 267] on body "This site uses cookies, as explained in our Privacy Policy . If you agree to th…" at bounding box center [395, 195] width 791 height 390
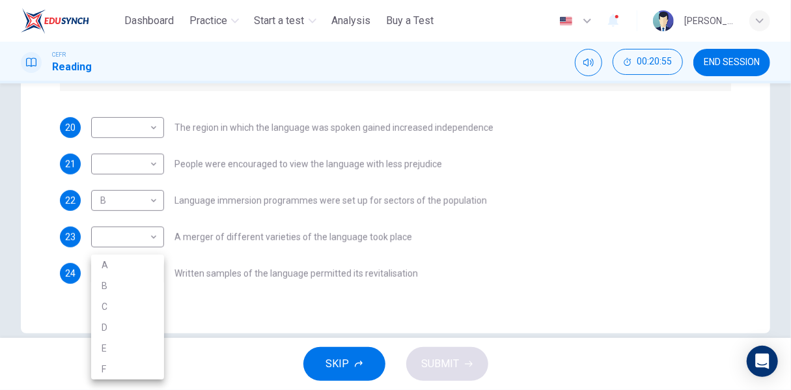
click at [616, 238] on div at bounding box center [395, 195] width 791 height 390
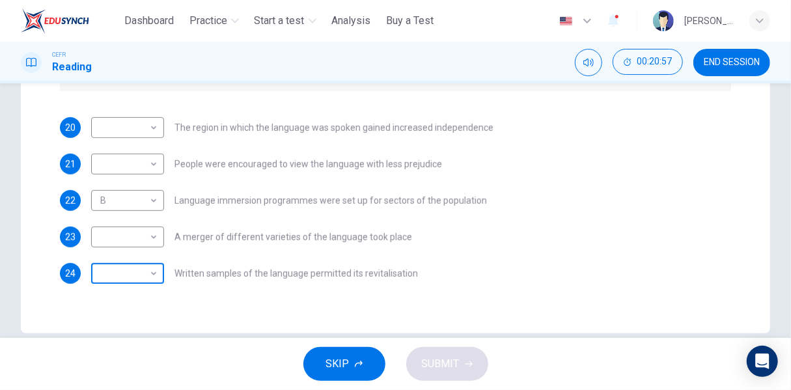
click at [148, 274] on body "This site uses cookies, as explained in our Privacy Policy . If you agree to th…" at bounding box center [395, 195] width 791 height 390
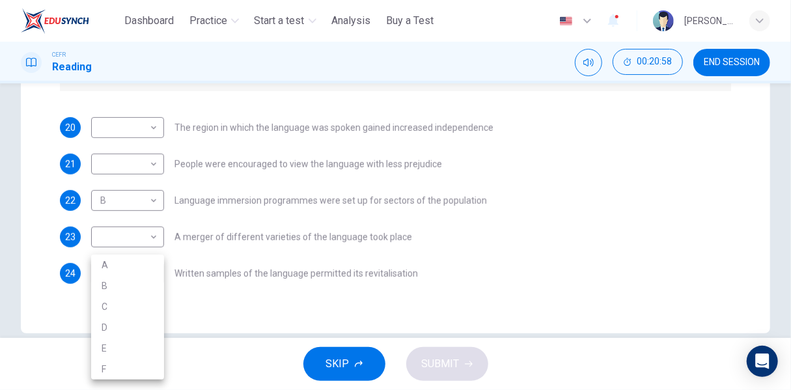
click at [130, 327] on li "D" at bounding box center [127, 327] width 73 height 21
type input "*"
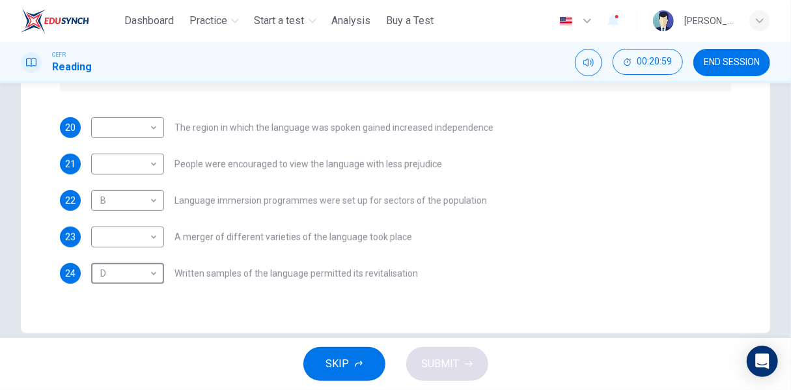
click at [573, 237] on div "23 ​ ​ A merger of different varieties of the language took place" at bounding box center [395, 237] width 671 height 21
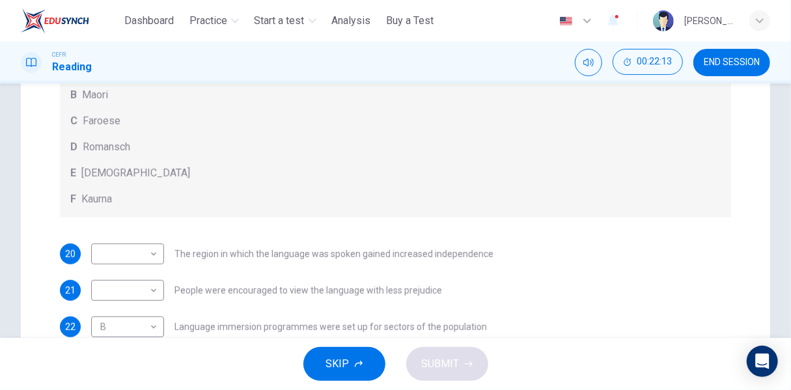
scroll to position [260, 0]
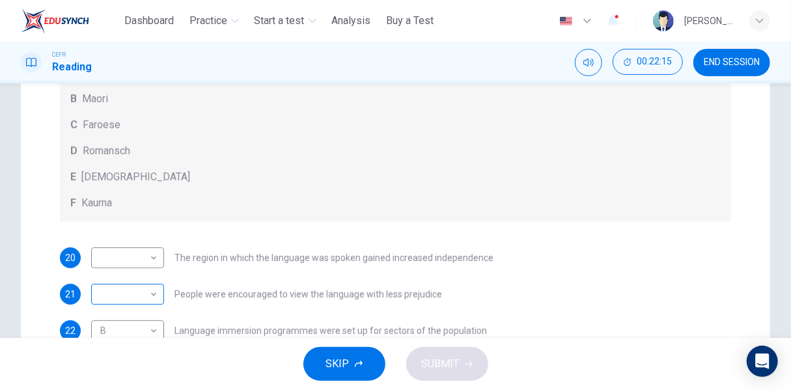
click at [139, 292] on body "This site uses cookies, as explained in our Privacy Policy . If you agree to th…" at bounding box center [395, 195] width 791 height 390
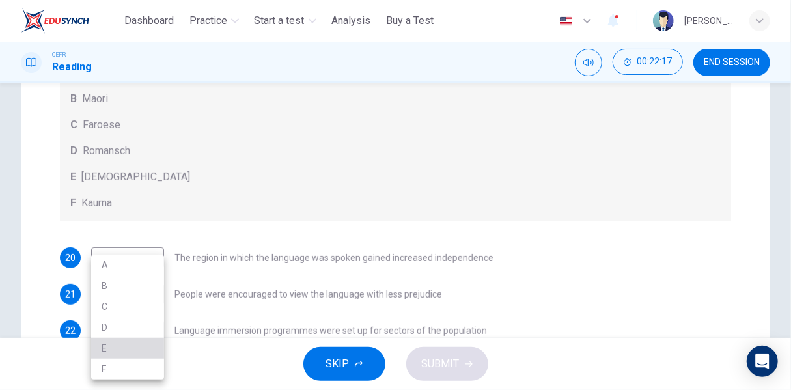
click at [122, 344] on li "E" at bounding box center [127, 348] width 73 height 21
type input "*"
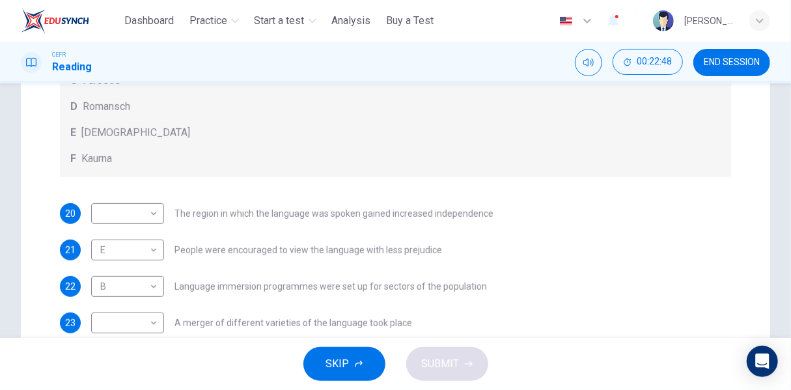
scroll to position [325, 0]
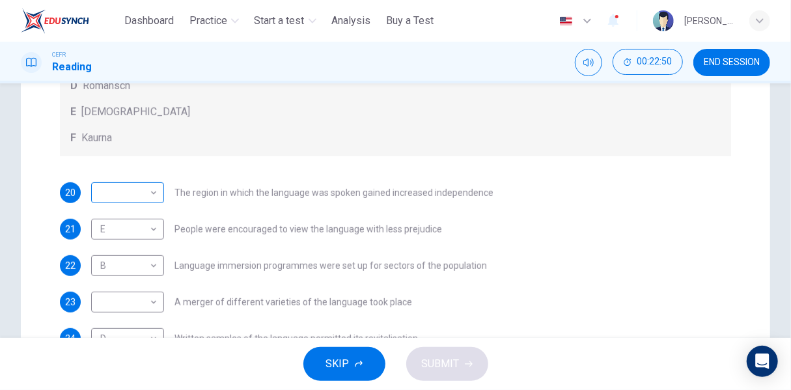
click at [145, 198] on body "This site uses cookies, as explained in our Privacy Policy . If you agree to th…" at bounding box center [395, 195] width 791 height 390
click at [141, 215] on li "A" at bounding box center [127, 213] width 73 height 21
type input "*"
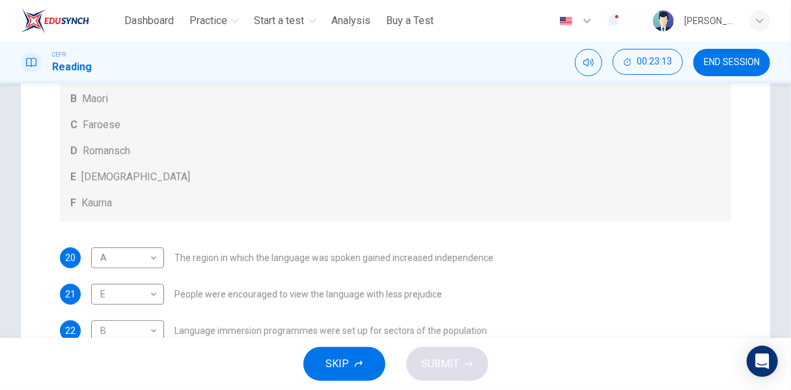
scroll to position [391, 0]
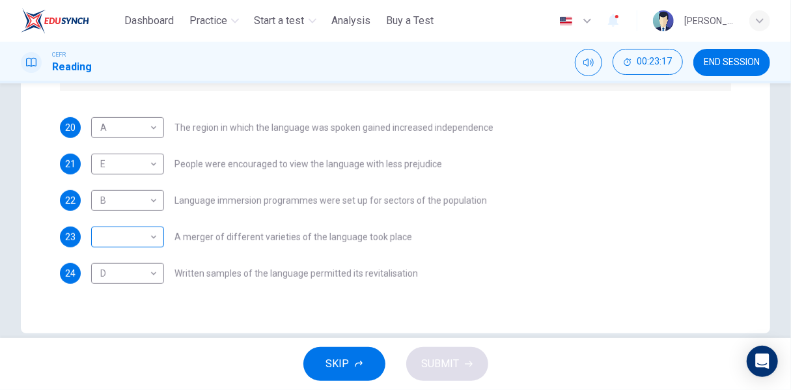
click at [131, 243] on body "This site uses cookies, as explained in our Privacy Policy . If you agree to th…" at bounding box center [395, 195] width 791 height 390
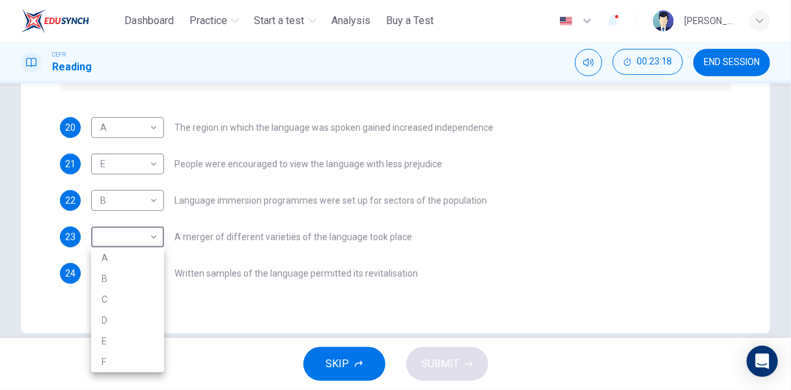
click at [518, 253] on div at bounding box center [395, 195] width 791 height 390
click at [135, 239] on body "This site uses cookies, as explained in our Privacy Policy . If you agree to th…" at bounding box center [395, 195] width 791 height 390
click at [136, 299] on li "C" at bounding box center [127, 299] width 73 height 21
type input "*"
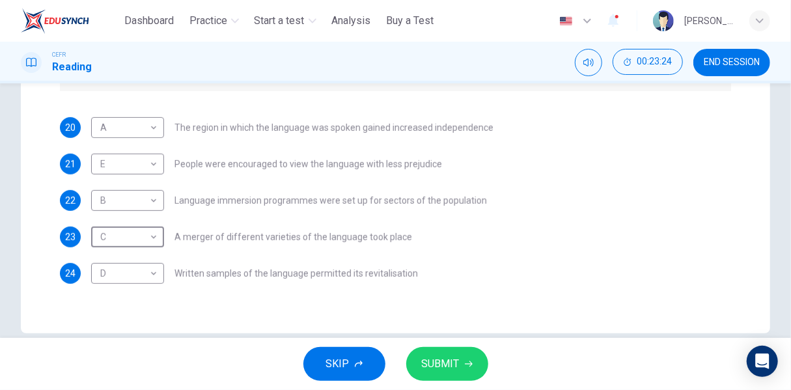
click at [431, 363] on span "SUBMIT" at bounding box center [441, 364] width 38 height 18
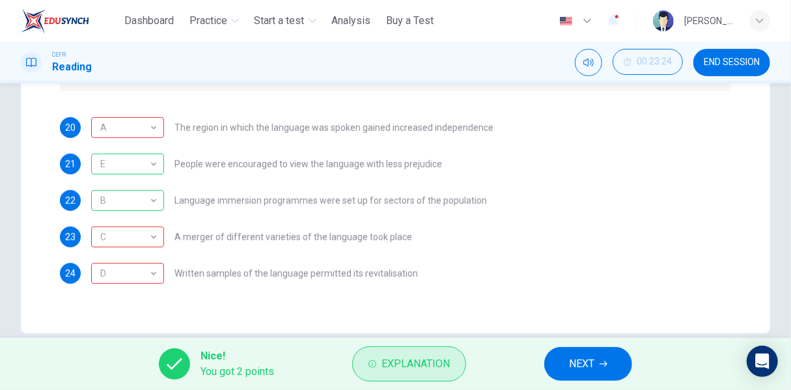
click at [377, 359] on button "Explanation" at bounding box center [409, 363] width 114 height 35
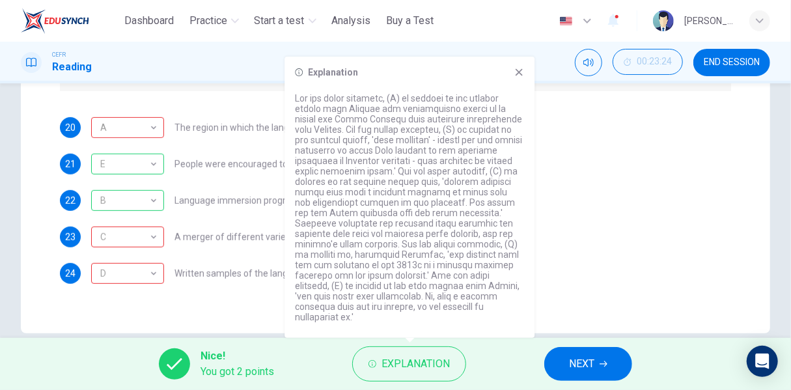
click at [584, 147] on div "20 A * ​ The region in which the language was spoken gained increased independe…" at bounding box center [395, 200] width 671 height 167
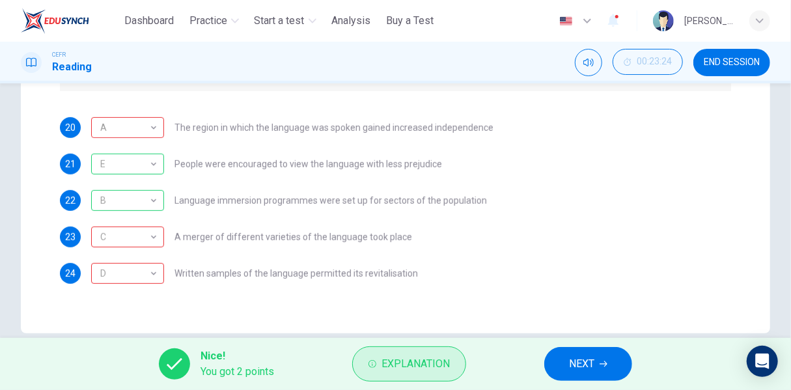
click at [425, 351] on button "Explanation" at bounding box center [409, 363] width 114 height 35
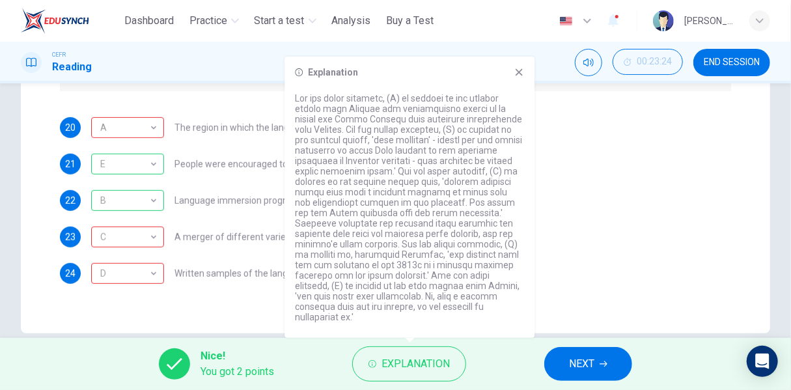
click at [702, 234] on div "23 C * ​ A merger of different varieties of the language took place" at bounding box center [395, 237] width 671 height 21
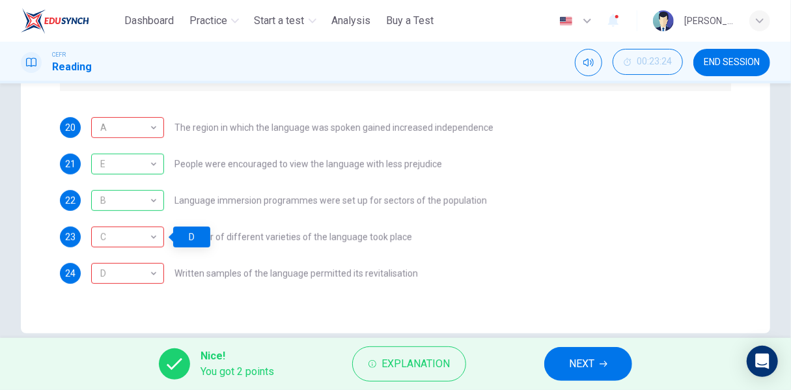
click at [594, 360] on span "NEXT" at bounding box center [581, 364] width 25 height 18
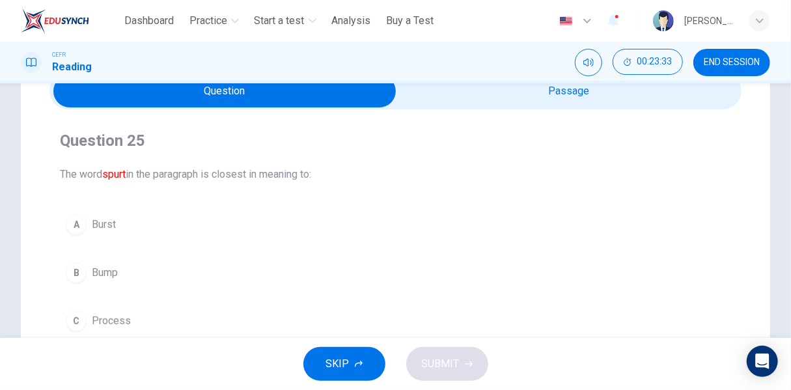
scroll to position [130, 0]
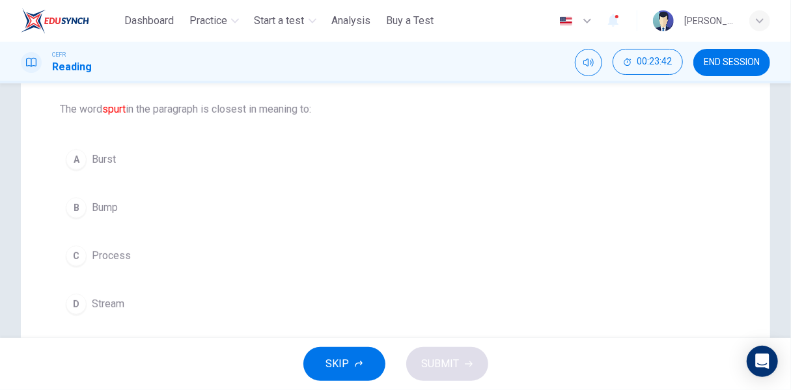
click at [128, 159] on button "A Burst" at bounding box center [395, 159] width 671 height 33
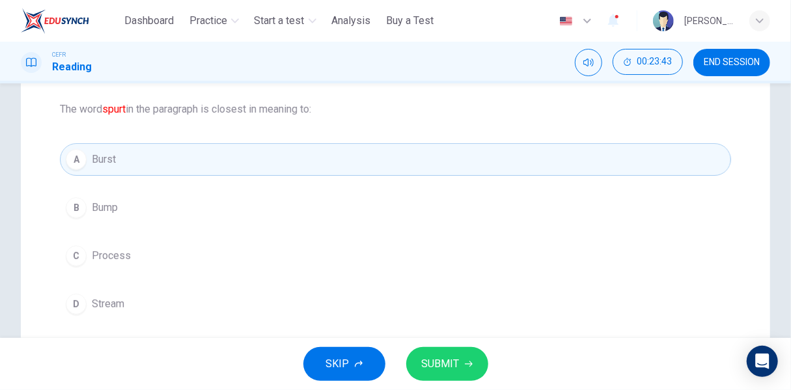
click at [434, 357] on span "SUBMIT" at bounding box center [441, 364] width 38 height 18
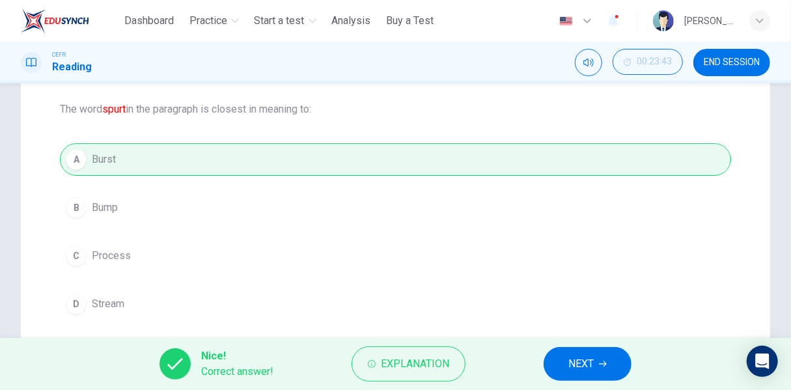
click at [596, 378] on button "NEXT" at bounding box center [588, 364] width 88 height 34
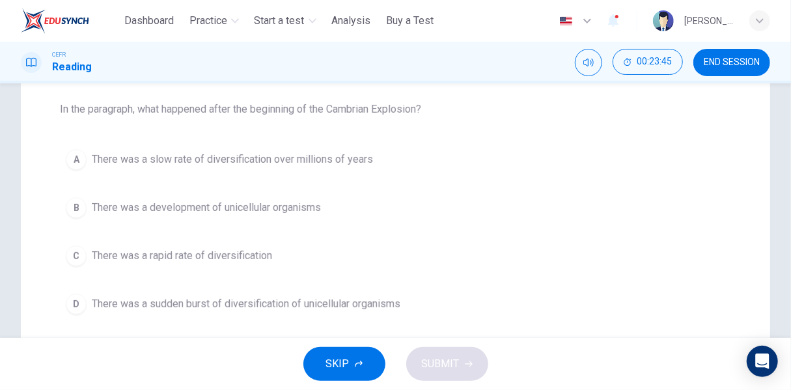
scroll to position [0, 0]
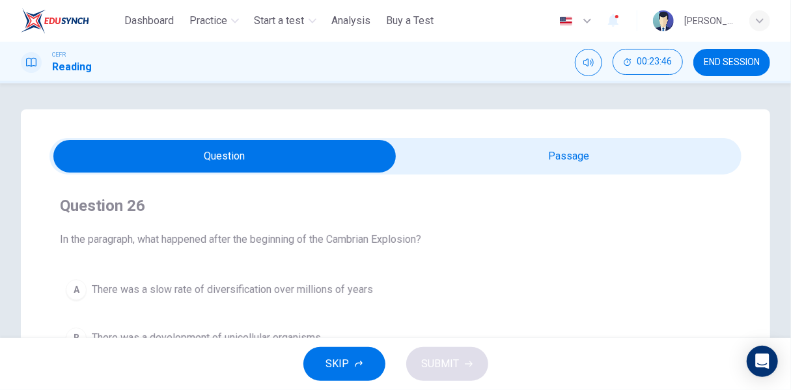
click at [646, 139] on span at bounding box center [395, 156] width 692 height 36
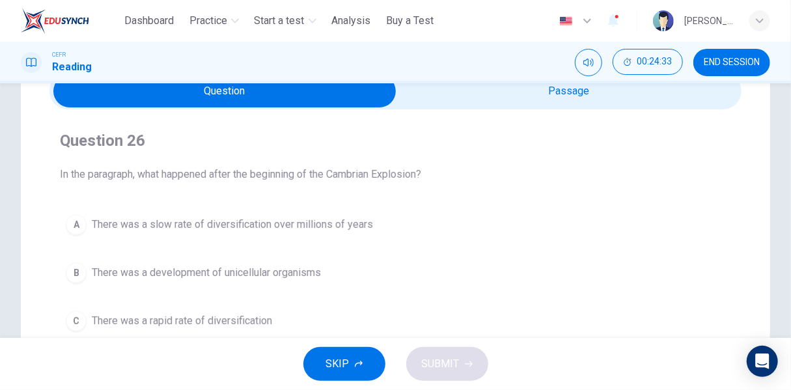
scroll to position [130, 0]
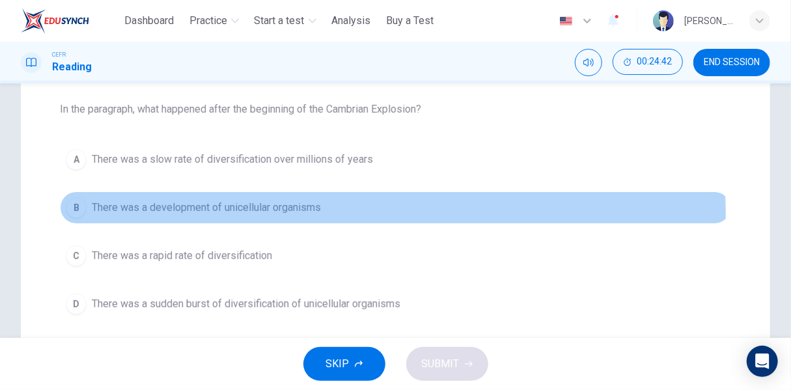
click at [271, 215] on button "B There was a development of unicellular organisms" at bounding box center [395, 207] width 671 height 33
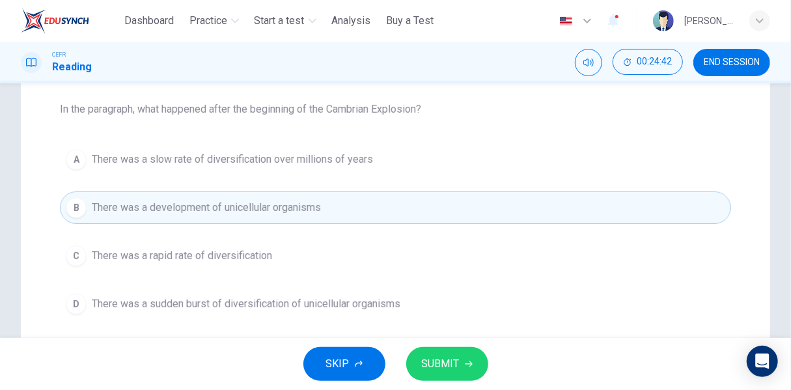
drag, startPoint x: 458, startPoint y: 362, endPoint x: 514, endPoint y: 342, distance: 60.1
click at [458, 361] on span "SUBMIT" at bounding box center [441, 364] width 38 height 18
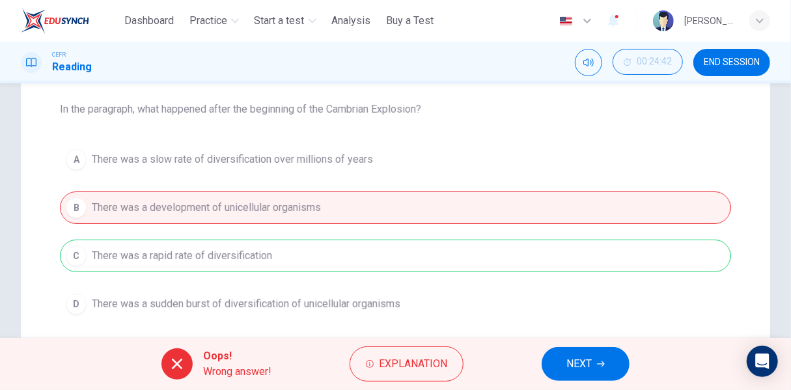
click at [616, 360] on button "NEXT" at bounding box center [586, 364] width 88 height 34
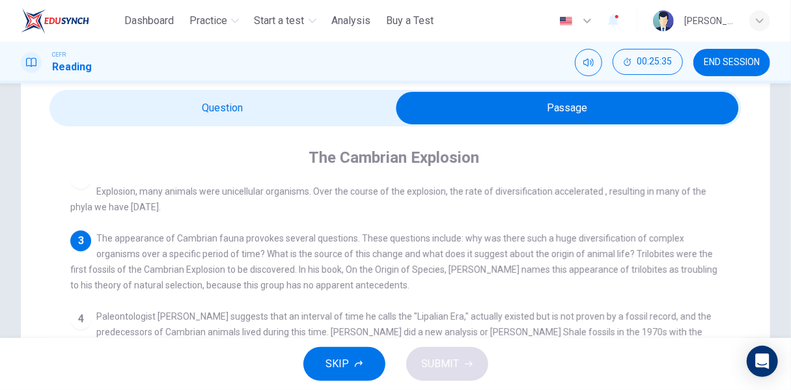
scroll to position [65, 0]
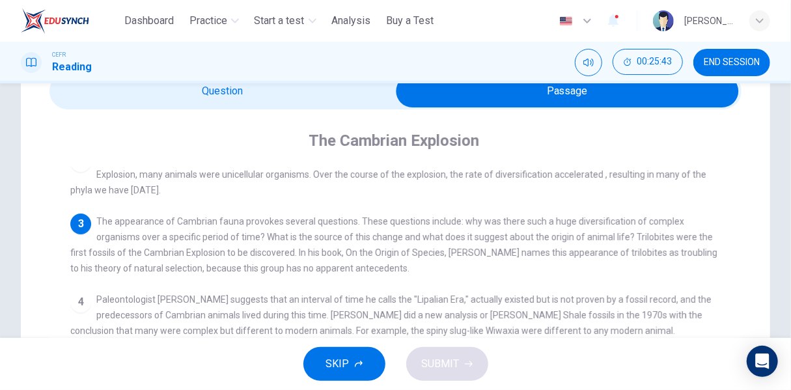
click at [351, 109] on div "The Cambrian Explosion 1 About [DATE], a large diversity of animal phyla appear…" at bounding box center [395, 381] width 692 height 544
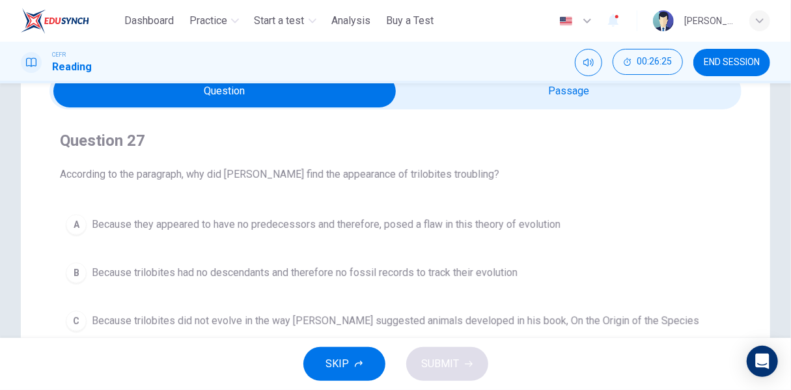
scroll to position [130, 0]
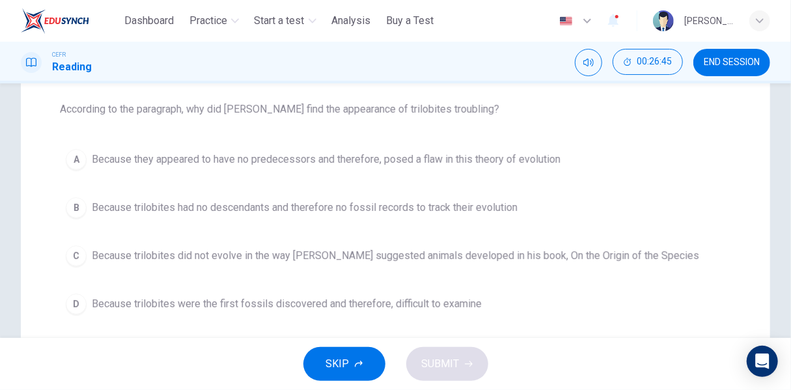
click at [503, 153] on span "Because they appeared to have no predecessors and therefore, posed a flaw in th…" at bounding box center [326, 160] width 469 height 16
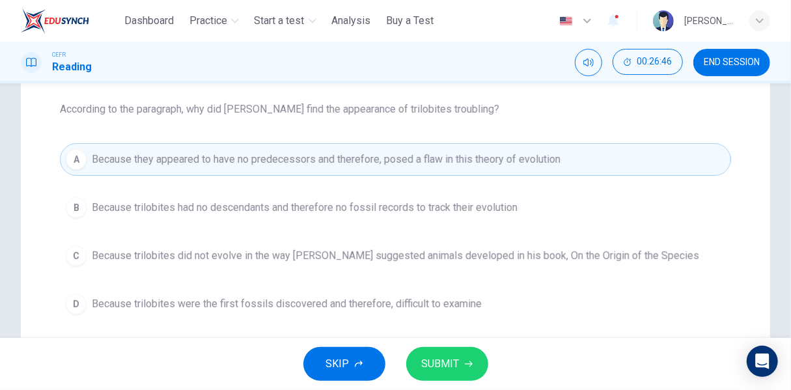
click at [460, 356] on button "SUBMIT" at bounding box center [447, 364] width 82 height 34
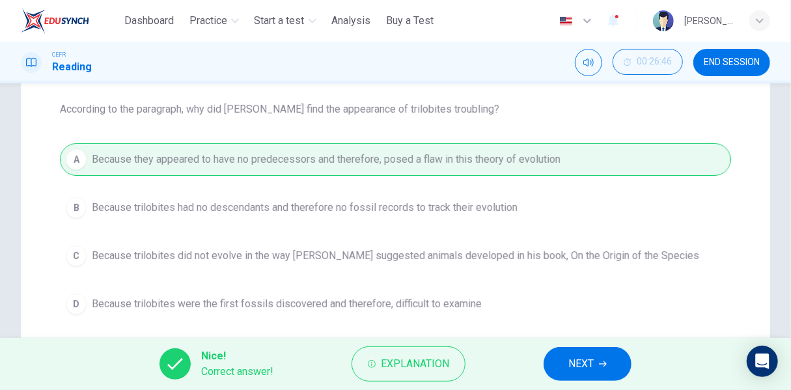
click at [603, 360] on icon "button" at bounding box center [603, 364] width 8 height 8
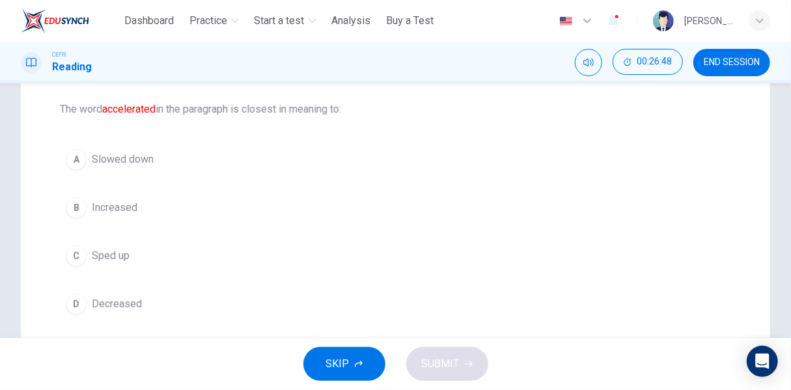
click at [108, 251] on span "Sped up" at bounding box center [111, 256] width 38 height 16
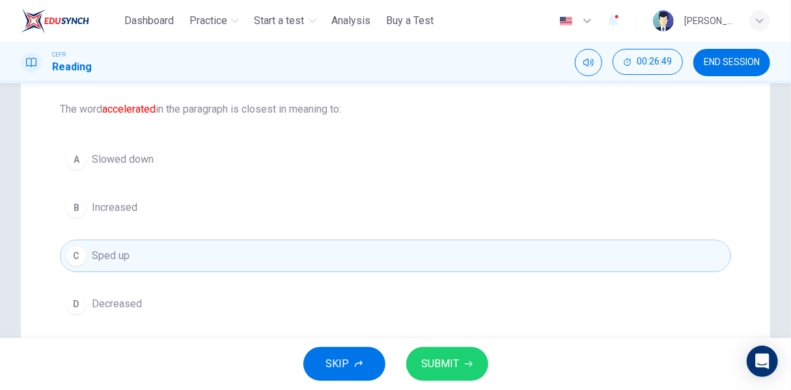
click at [449, 358] on span "SUBMIT" at bounding box center [441, 364] width 38 height 18
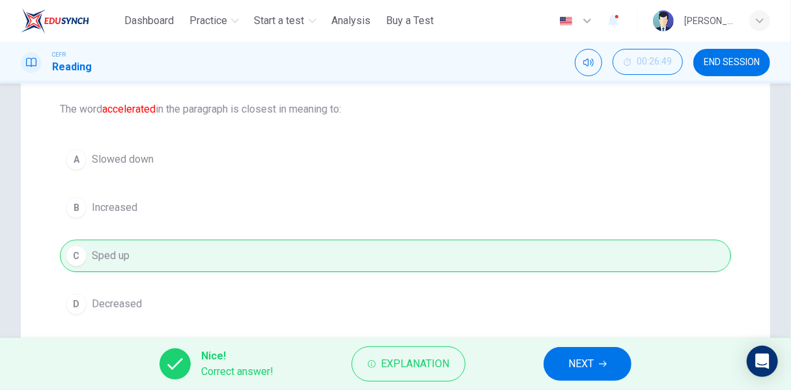
click at [618, 365] on button "NEXT" at bounding box center [588, 364] width 88 height 34
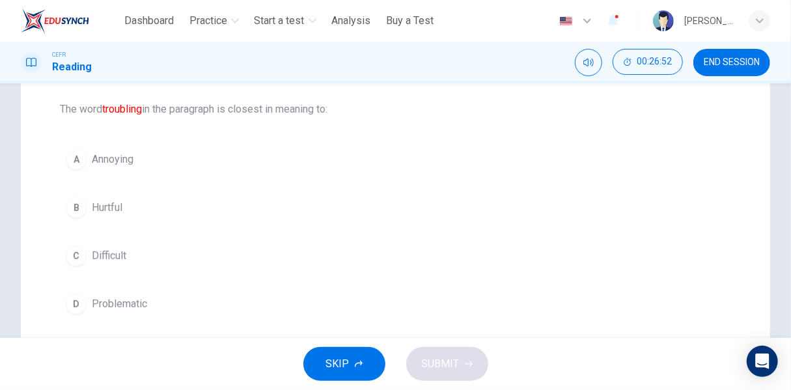
click at [128, 304] on span "Problematic" at bounding box center [119, 304] width 55 height 16
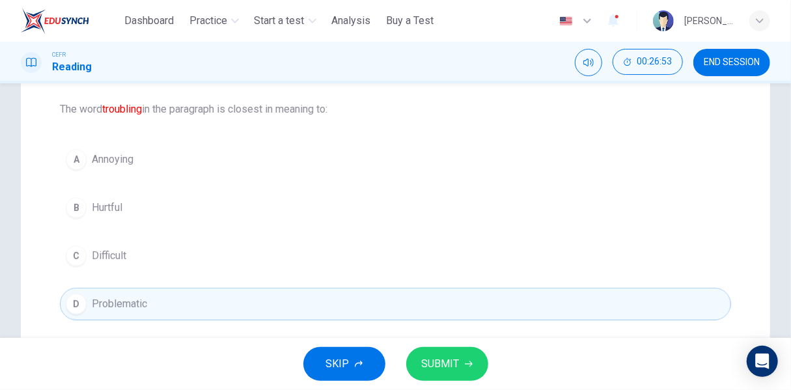
click at [441, 351] on button "SUBMIT" at bounding box center [447, 364] width 82 height 34
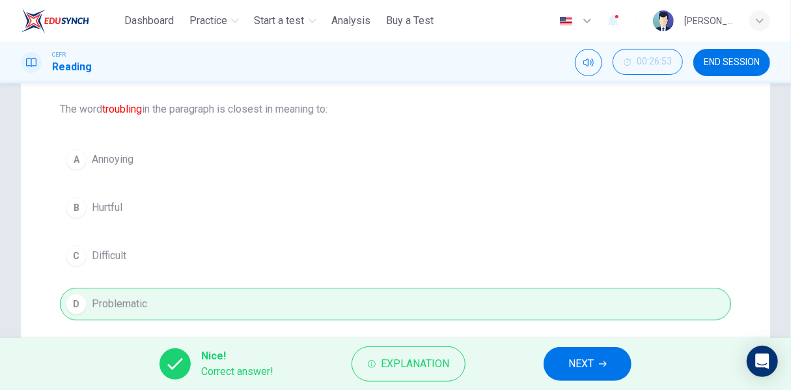
click at [585, 353] on button "NEXT" at bounding box center [588, 364] width 88 height 34
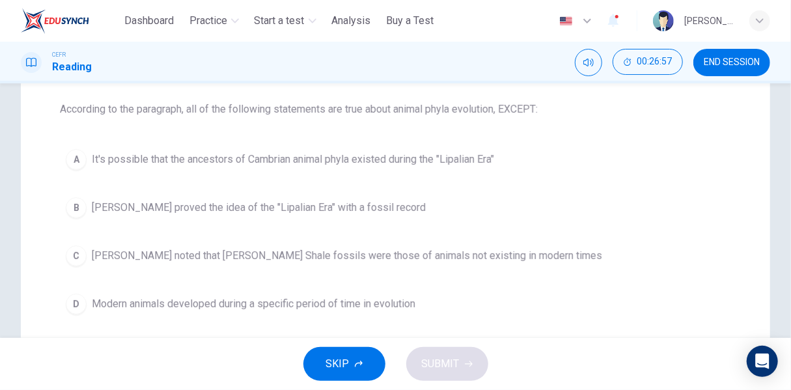
scroll to position [65, 0]
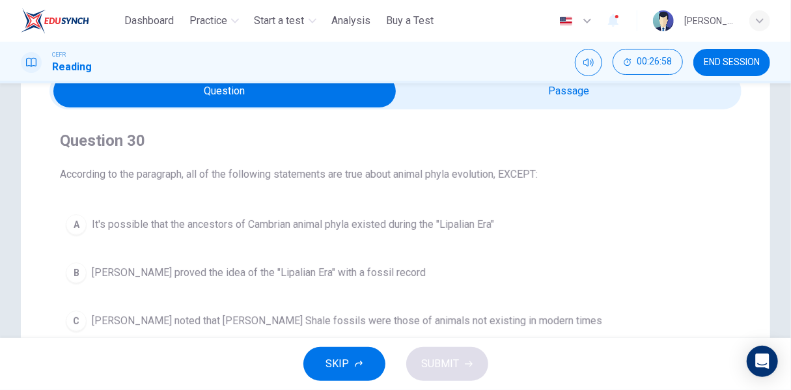
click at [622, 81] on div "CEFR Reading 00:26:58 END SESSION" at bounding box center [395, 63] width 791 height 42
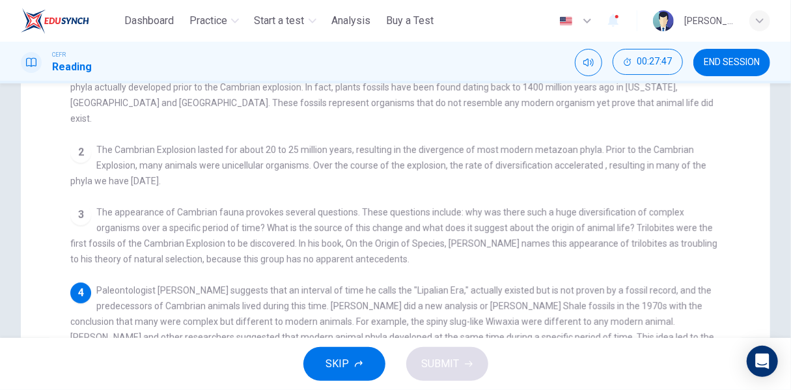
scroll to position [0, 0]
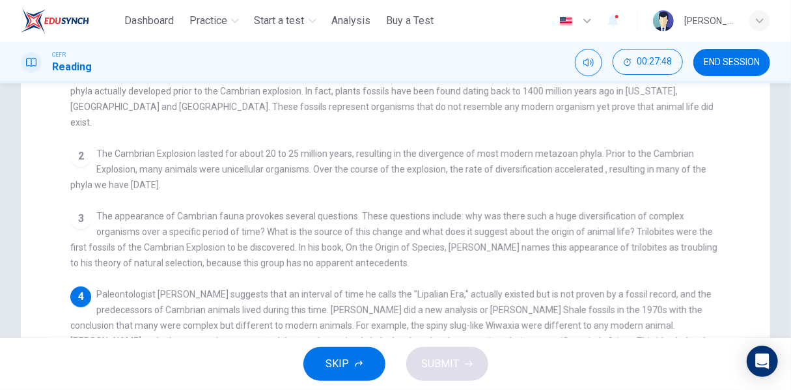
click at [745, 72] on button "END SESSION" at bounding box center [731, 62] width 77 height 27
